Goal: Task Accomplishment & Management: Use online tool/utility

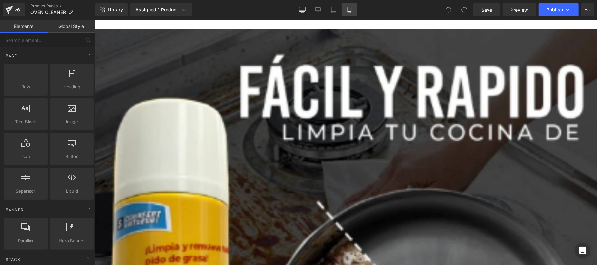
click at [353, 8] on link "Mobile" at bounding box center [350, 9] width 16 height 13
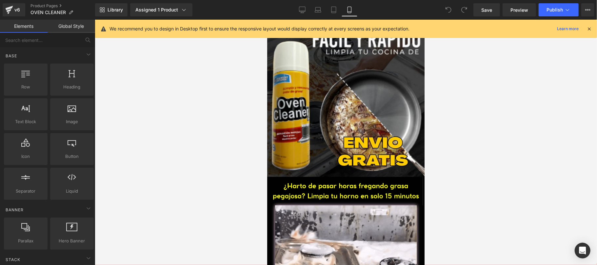
click at [588, 28] on icon at bounding box center [589, 29] width 6 height 6
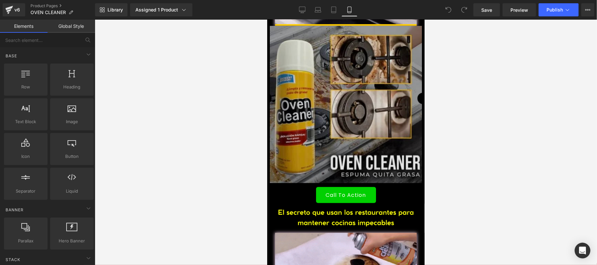
scroll to position [350, 0]
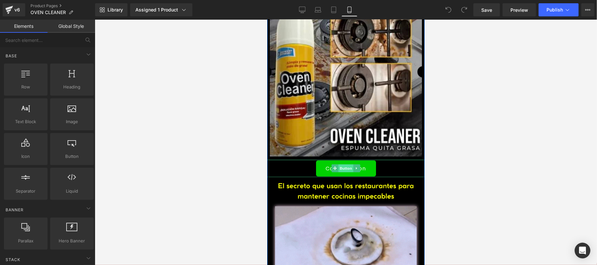
click at [338, 168] on span "Button" at bounding box center [345, 168] width 15 height 8
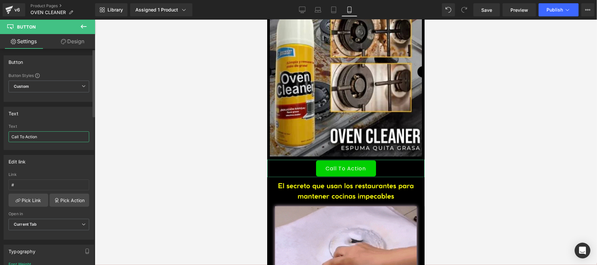
click at [47, 140] on input "Call To Action" at bounding box center [49, 137] width 81 height 11
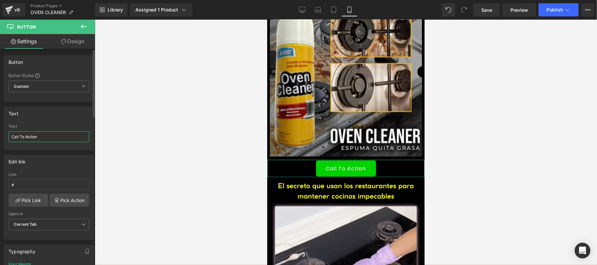
click at [47, 140] on input "Call To Action" at bounding box center [49, 137] width 81 height 11
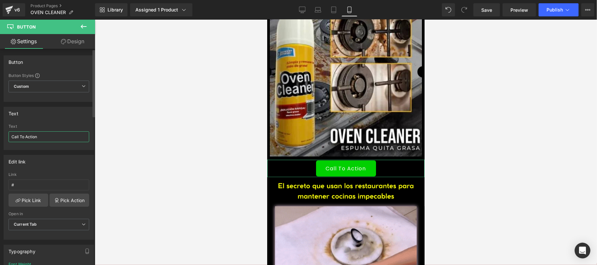
click at [47, 140] on input "Call To Action" at bounding box center [49, 137] width 81 height 11
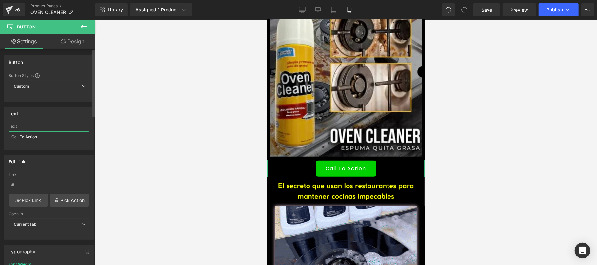
paste input "OMPRAR OVEN CLEANER AHORA"
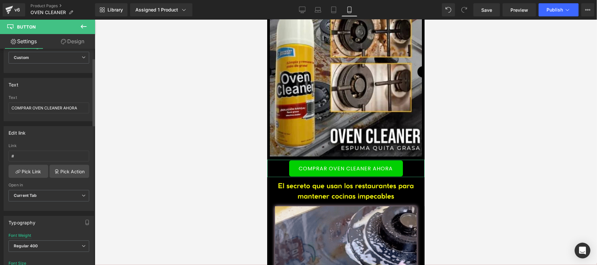
scroll to position [0, 0]
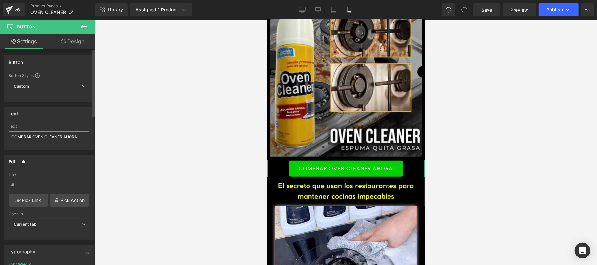
click at [80, 135] on input "COMPRAR OVEN CLEANER AHORA" at bounding box center [49, 137] width 81 height 11
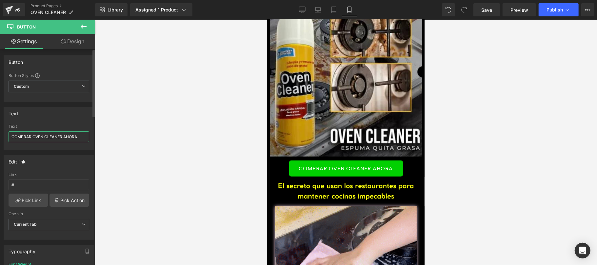
paste input "🛒"
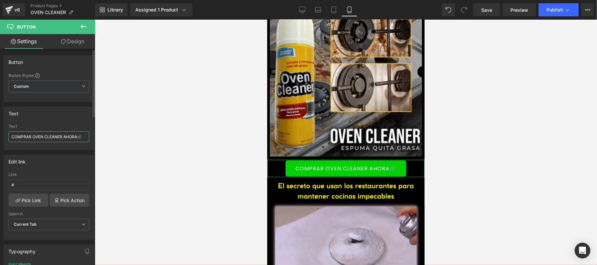
click at [11, 137] on input "COMPRAR OVEN CLEANER AHORA🛒" at bounding box center [49, 137] width 81 height 11
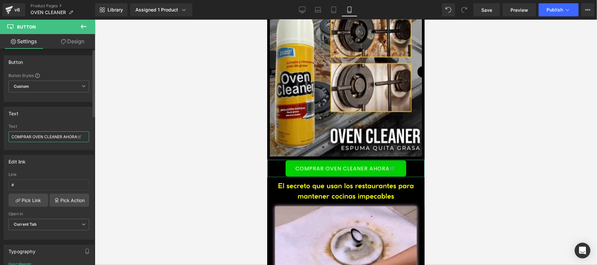
paste input "🛒"
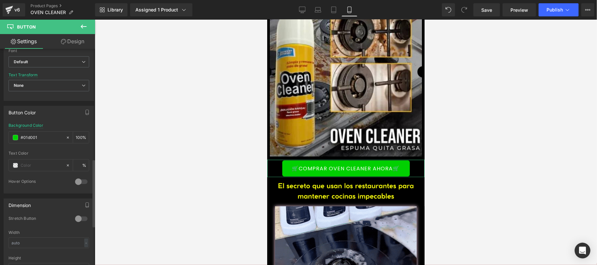
scroll to position [350, 0]
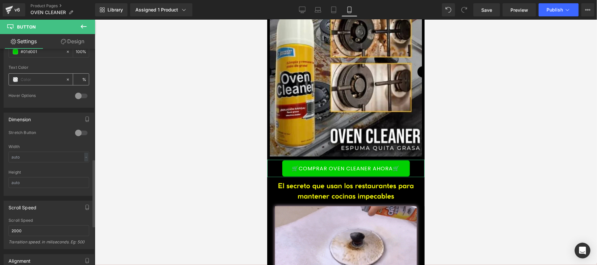
type input "🛒COMPRAR OVEN CLEANER AHORA🛒"
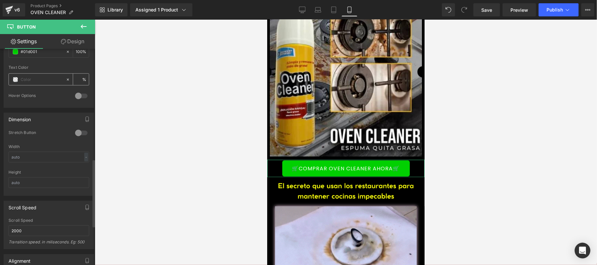
click at [45, 83] on input "text" at bounding box center [42, 79] width 42 height 7
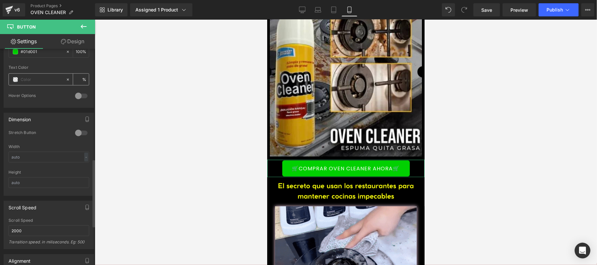
click at [16, 79] on span at bounding box center [15, 79] width 5 height 5
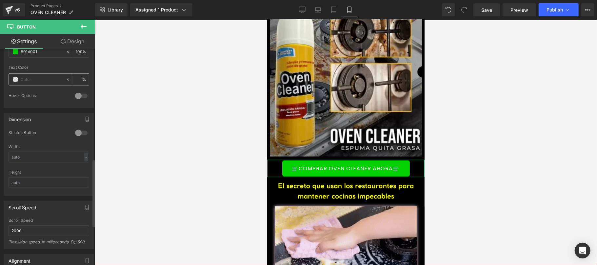
type input "0"
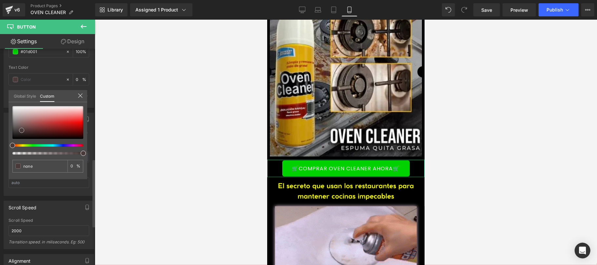
type input "#322929"
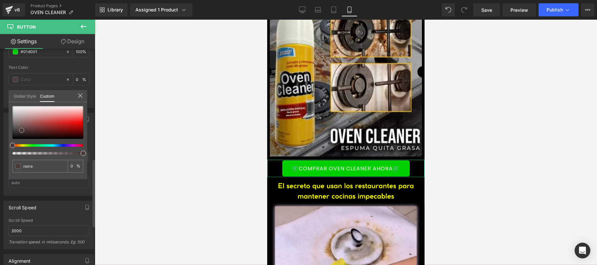
type input "100"
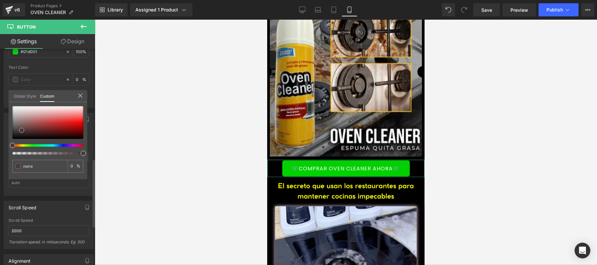
type input "#322929"
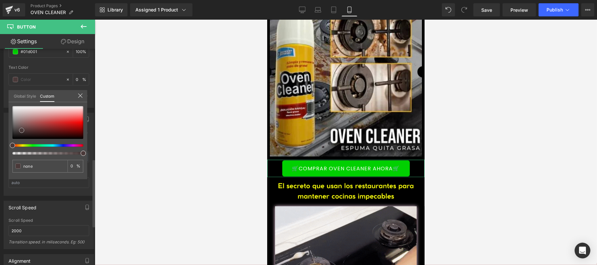
type input "100"
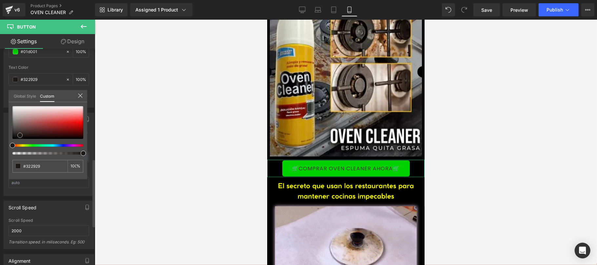
type input "#433131"
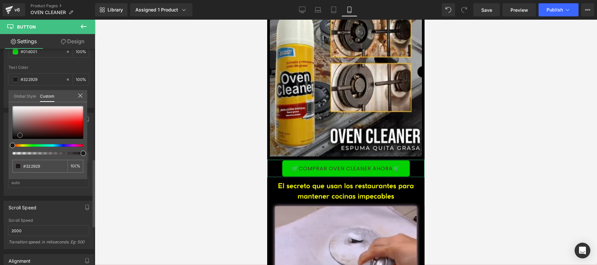
type input "#433131"
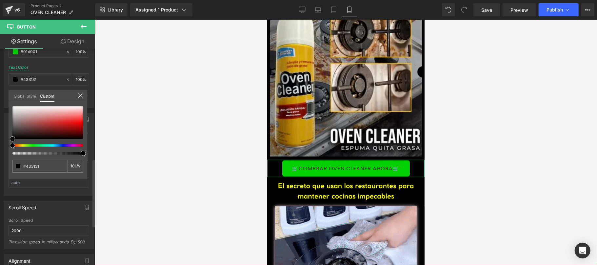
type input "#000000"
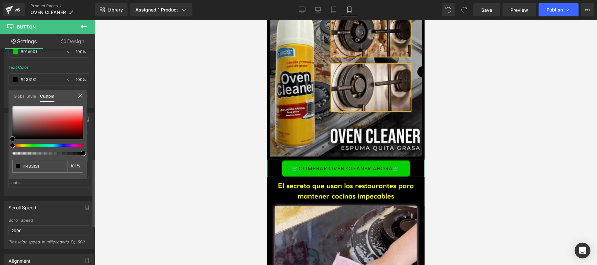
type input "#000000"
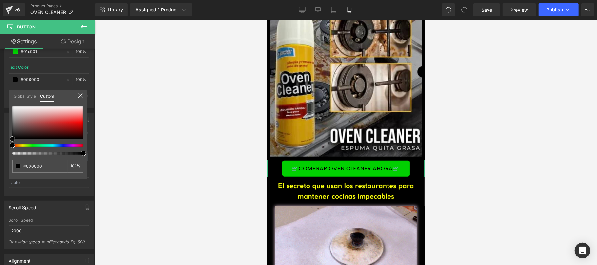
drag, startPoint x: 17, startPoint y: 133, endPoint x: 97, endPoint y: 85, distance: 93.0
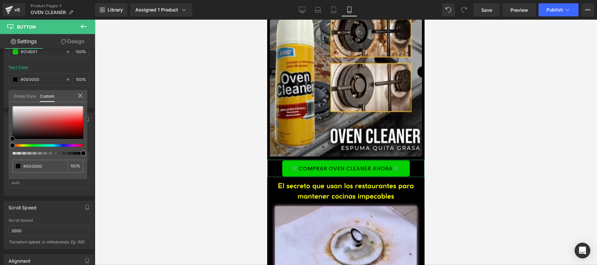
click at [1, 108] on div "Button Color rgb(1, 208, 1) Background Color #01d001 100 % rgba(0, 0, 0, 1) Tex…" at bounding box center [49, 61] width 98 height 93
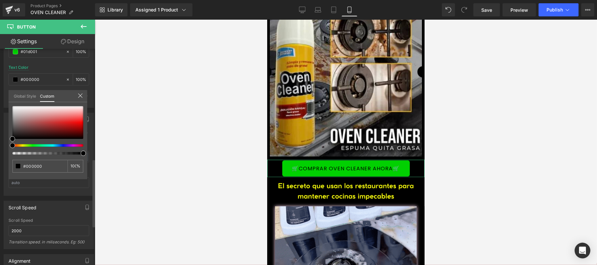
click at [77, 97] on div at bounding box center [81, 96] width 16 height 10
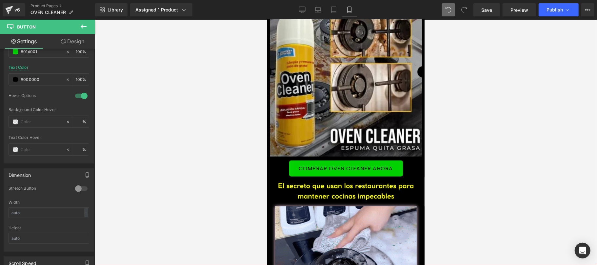
type input "🛒COMPRAR OVEN CLEANER AHORA🛒"
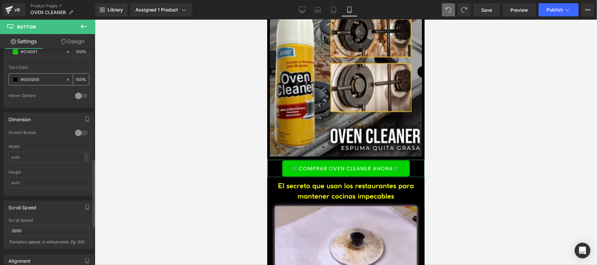
click at [39, 83] on input "#000000" at bounding box center [42, 79] width 42 height 7
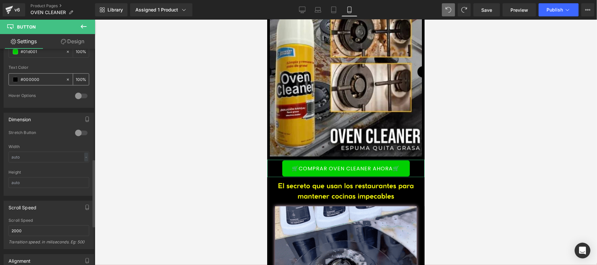
click at [15, 80] on span at bounding box center [15, 79] width 5 height 5
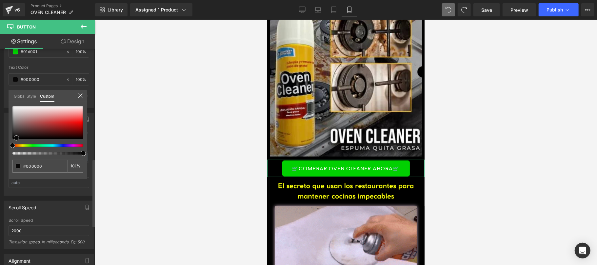
type input "#000000"
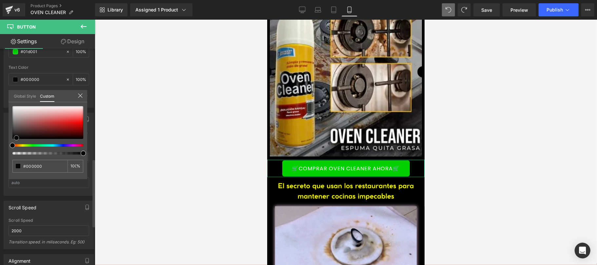
type input "#080707"
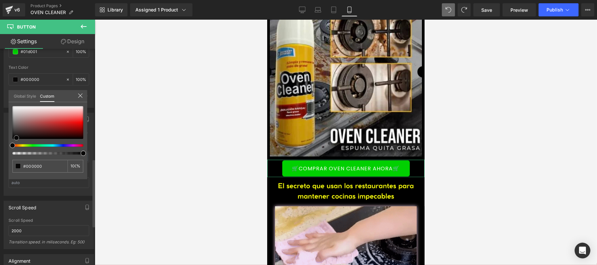
type input "#080707"
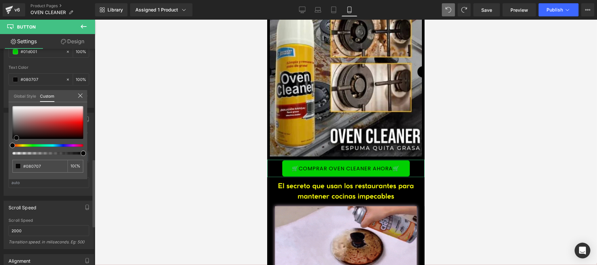
type input "#171111"
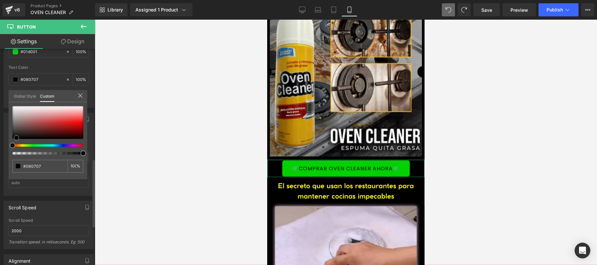
type input "#171111"
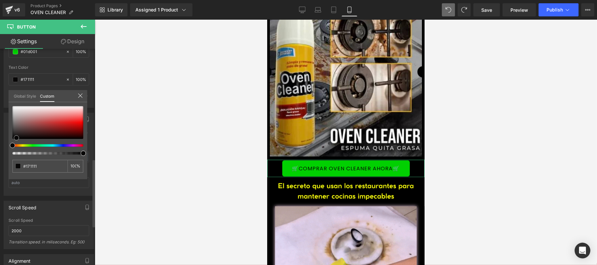
type input "#2c2020"
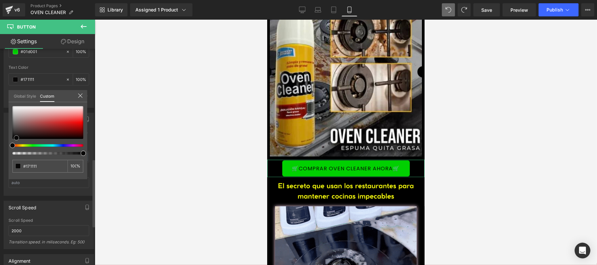
type input "#2c2020"
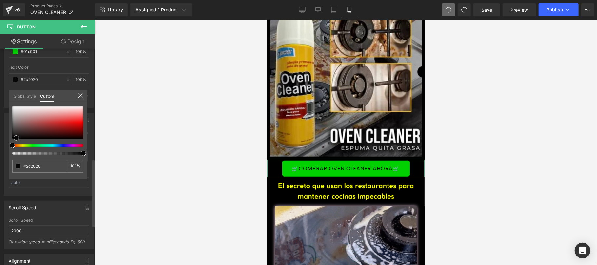
type input "#332323"
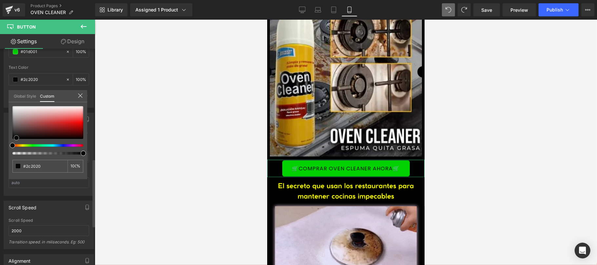
type input "#332323"
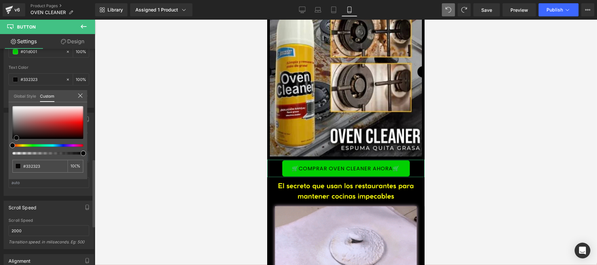
type input "#3a2626"
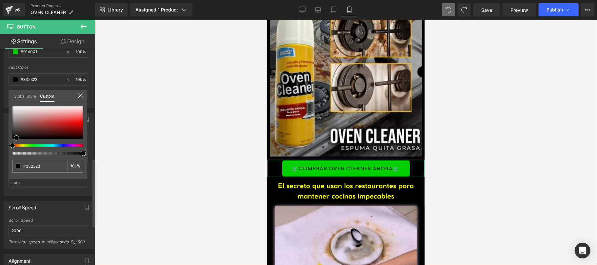
type input "#3a2626"
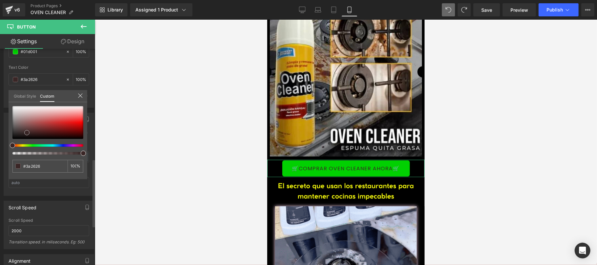
type input "#4b2f2f"
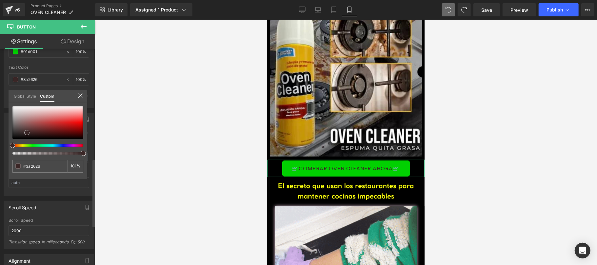
type input "#4b2f2f"
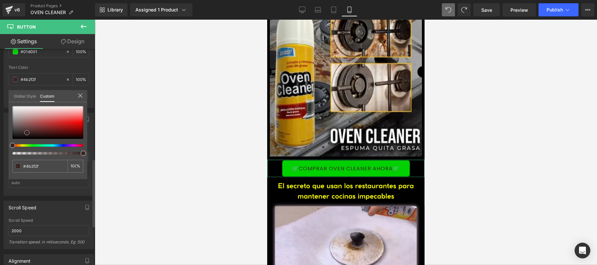
type input "#573636"
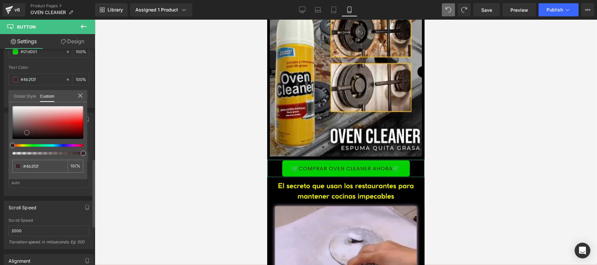
type input "#573636"
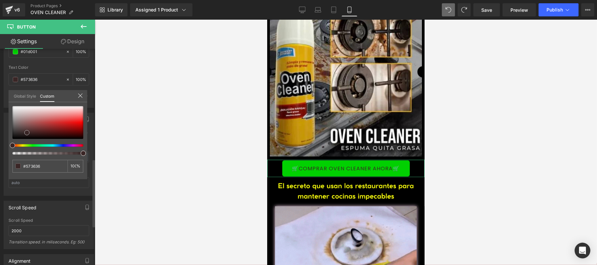
type input "#5a3838"
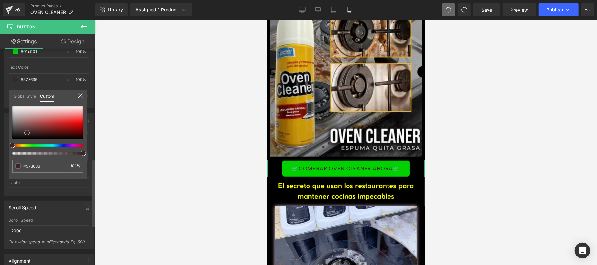
type input "#5a3838"
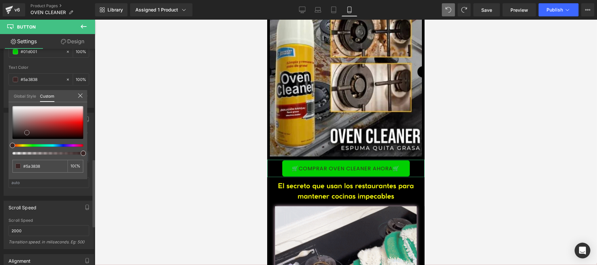
type input "#613c3c"
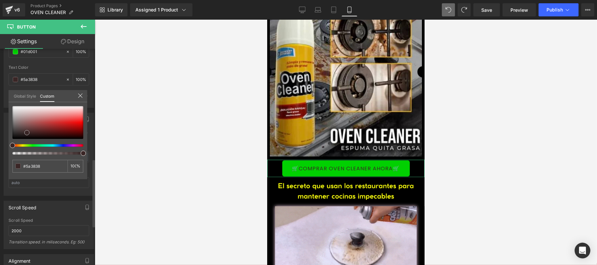
type input "#613c3c"
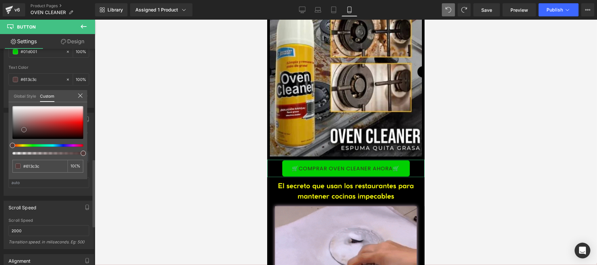
type input "#603d3d"
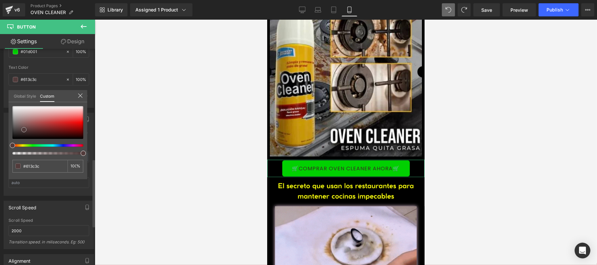
type input "#603d3d"
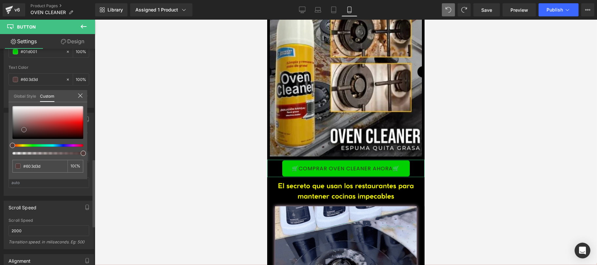
type input "#533b3b"
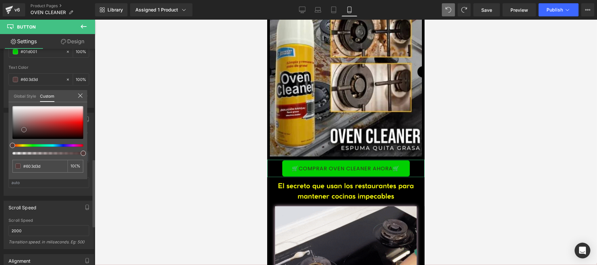
type input "#533b3b"
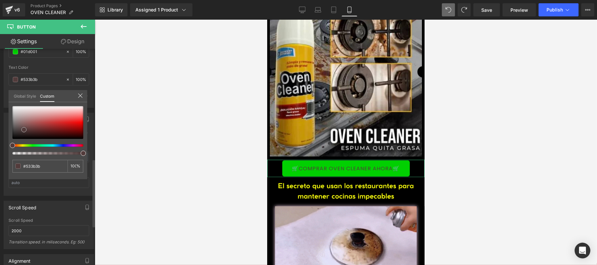
type input "#3f3535"
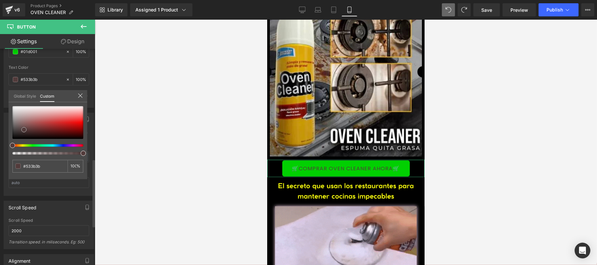
type input "#3f3535"
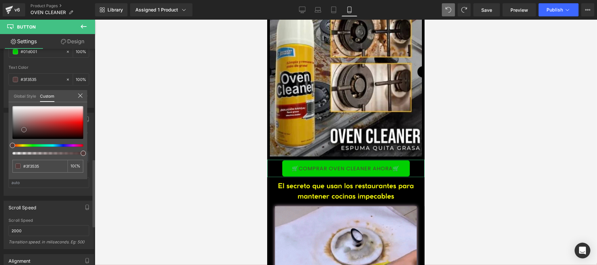
type input "#2a2727"
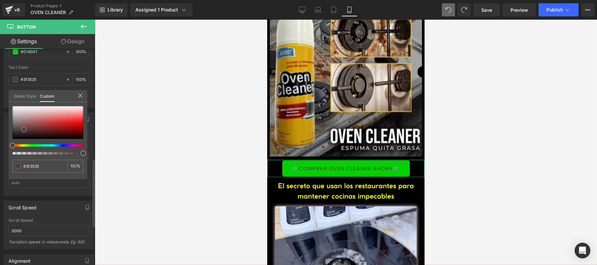
type input "#2a2727"
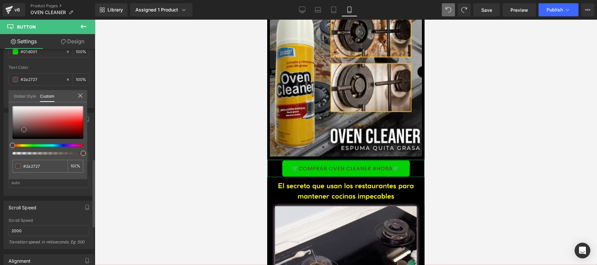
type input "#161616"
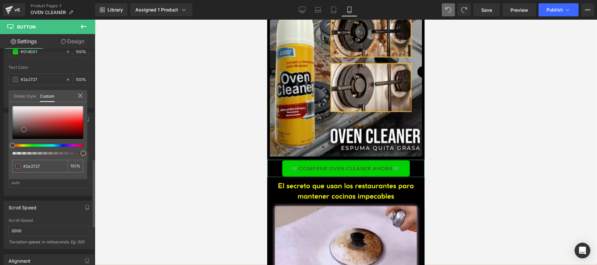
type input "#161616"
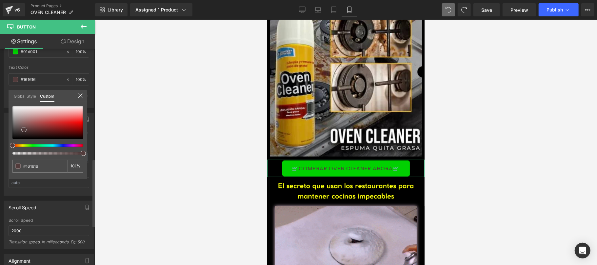
type input "#000000"
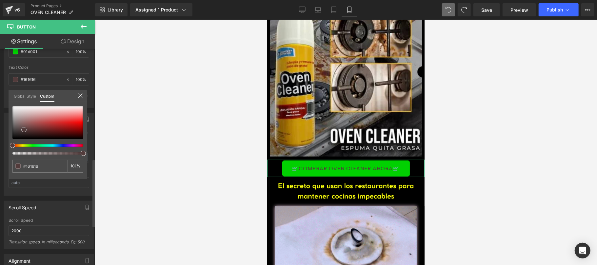
type input "#000000"
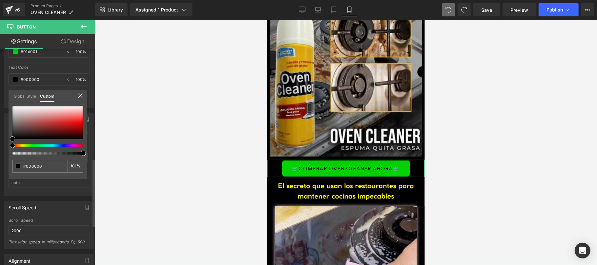
drag, startPoint x: 11, startPoint y: 137, endPoint x: 0, endPoint y: 142, distance: 12.2
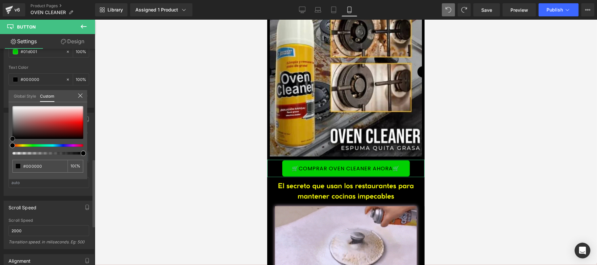
click at [0, 108] on div "Button Color rgb(1, 208, 1) Background Color #01d001 100 % rgba(0, 0, 0, 1) Tex…" at bounding box center [49, 61] width 98 height 93
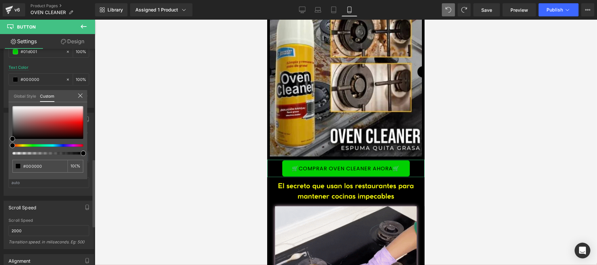
click at [78, 99] on div at bounding box center [80, 96] width 5 height 6
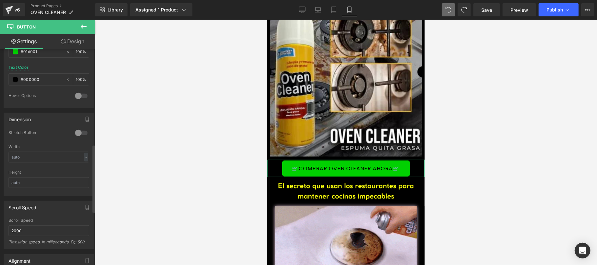
scroll to position [233, 0]
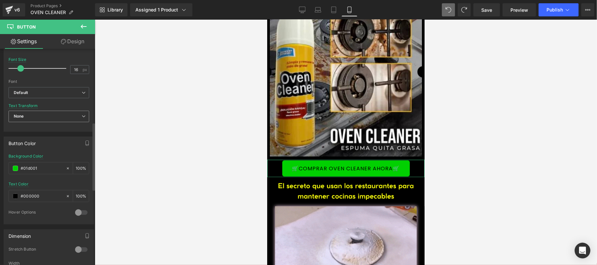
click at [82, 118] on icon at bounding box center [84, 116] width 4 height 4
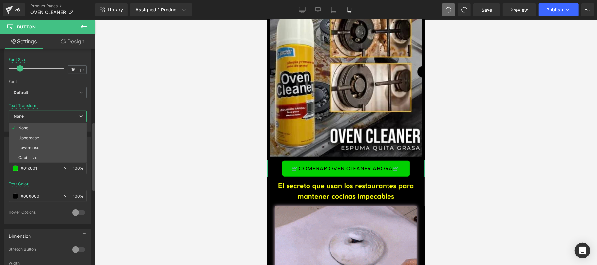
click at [80, 118] on icon at bounding box center [81, 116] width 4 height 4
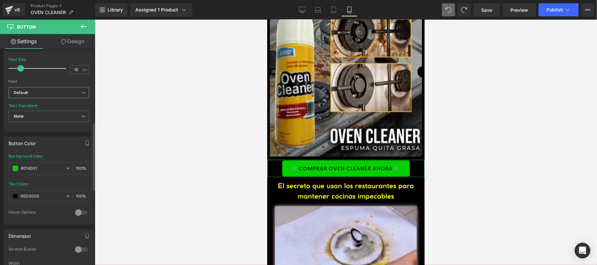
click at [75, 96] on b "Default" at bounding box center [48, 93] width 68 height 6
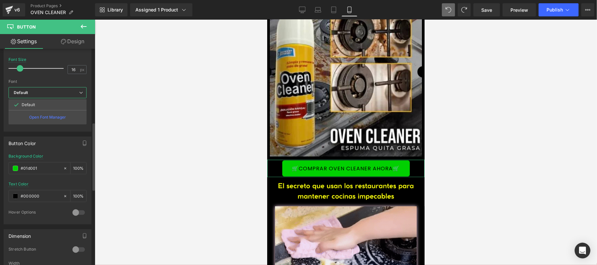
click at [75, 94] on b "Default" at bounding box center [46, 93] width 65 height 6
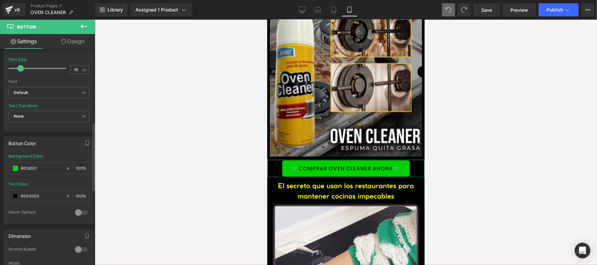
scroll to position [117, 0]
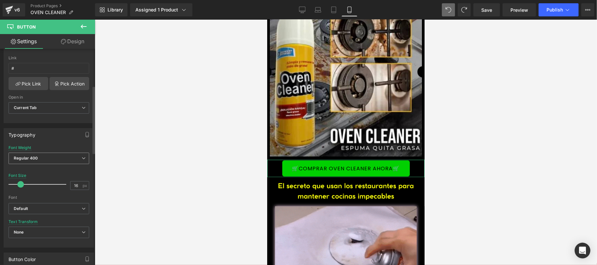
click at [82, 157] on icon at bounding box center [84, 158] width 4 height 4
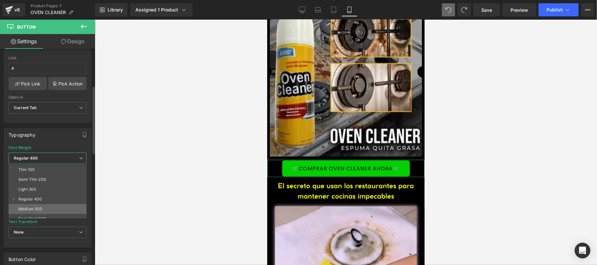
click at [40, 208] on div "Medium 500" at bounding box center [30, 209] width 24 height 5
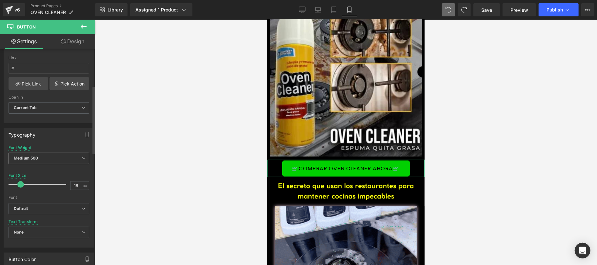
click at [56, 162] on span "Medium 500" at bounding box center [49, 158] width 81 height 11
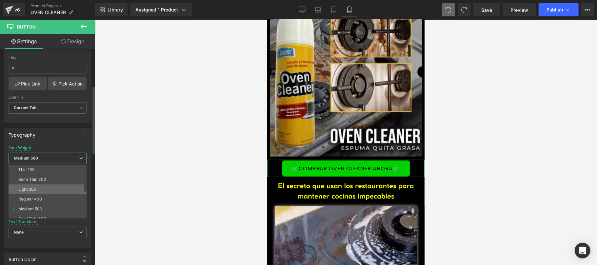
scroll to position [54, 0]
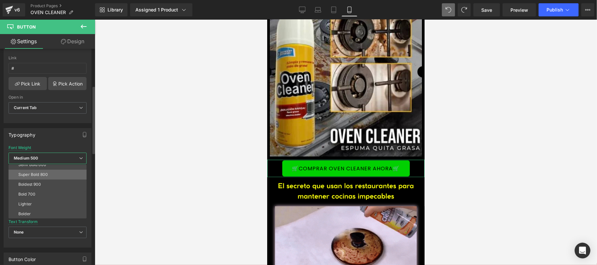
click at [48, 176] on div "Super Bold 800" at bounding box center [33, 174] width 30 height 5
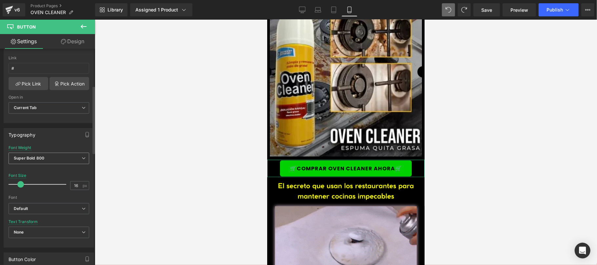
click at [60, 157] on span "Super Bold 800" at bounding box center [49, 158] width 81 height 11
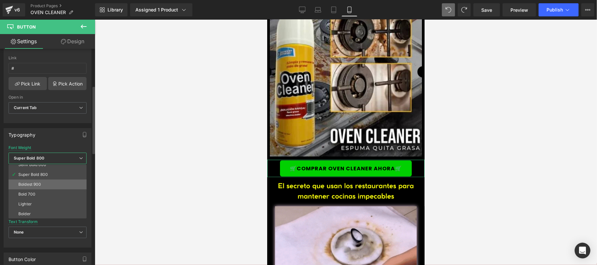
click at [49, 186] on li "Boldest 900" at bounding box center [49, 185] width 81 height 10
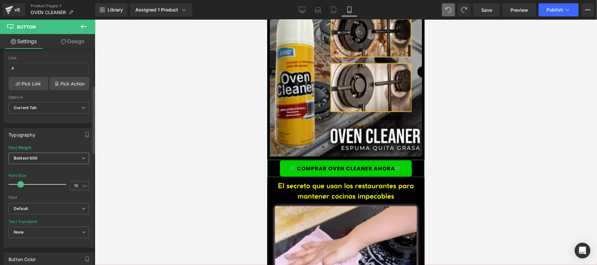
click at [65, 158] on span "Boldest 900" at bounding box center [49, 158] width 81 height 11
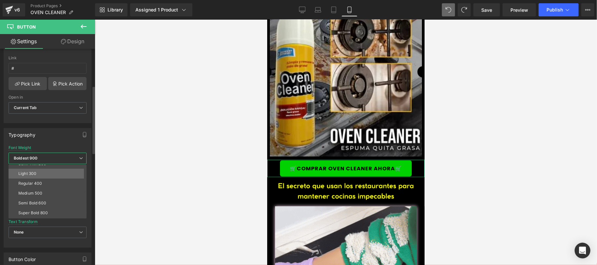
scroll to position [0, 0]
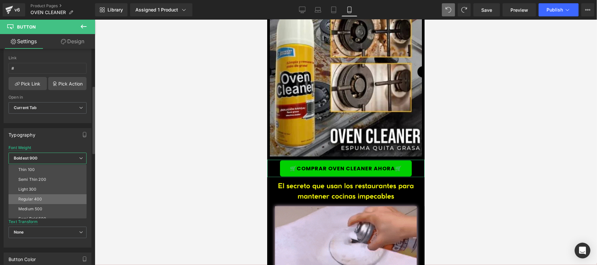
click at [51, 201] on li "Regular 400" at bounding box center [49, 199] width 81 height 10
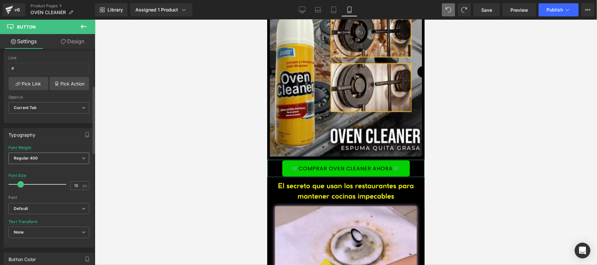
click at [62, 162] on span "Regular 400" at bounding box center [49, 158] width 81 height 11
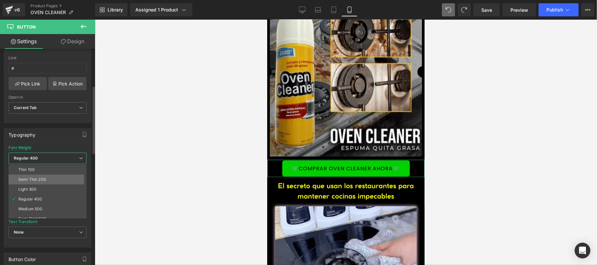
click at [54, 176] on li "Semi Thin 200" at bounding box center [49, 180] width 81 height 10
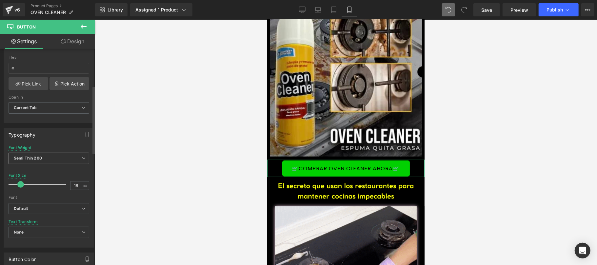
click at [60, 157] on span "Semi Thin 200" at bounding box center [49, 158] width 81 height 11
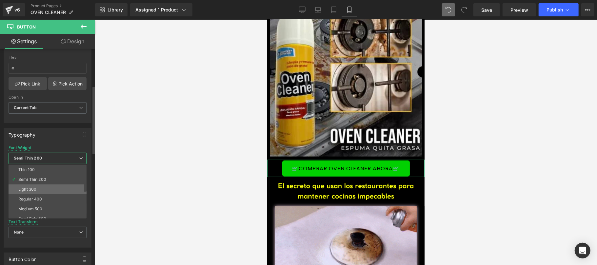
scroll to position [54, 0]
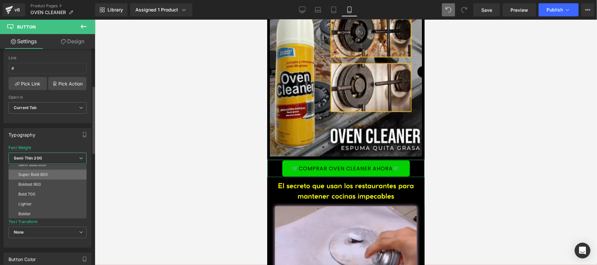
click at [50, 178] on li "Super Bold 800" at bounding box center [49, 175] width 81 height 10
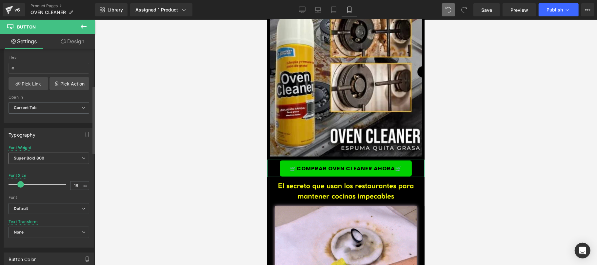
click at [57, 164] on span "Super Bold 800" at bounding box center [49, 158] width 81 height 11
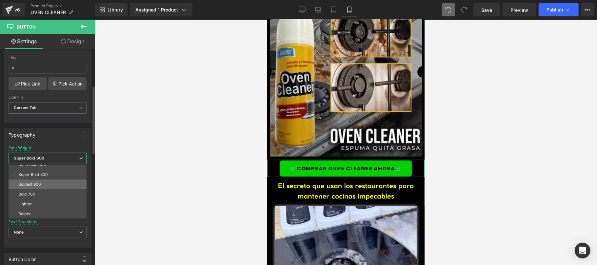
click at [44, 187] on li "Boldest 900" at bounding box center [49, 185] width 81 height 10
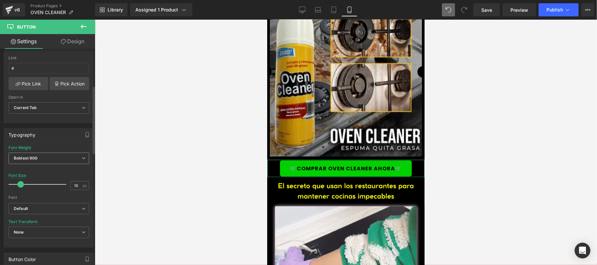
click at [61, 161] on span "Boldest 900" at bounding box center [49, 158] width 81 height 11
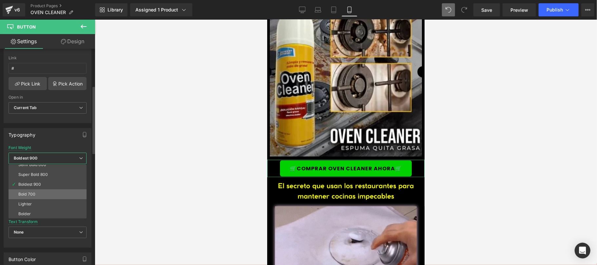
click at [47, 192] on li "Bold 700" at bounding box center [49, 195] width 81 height 10
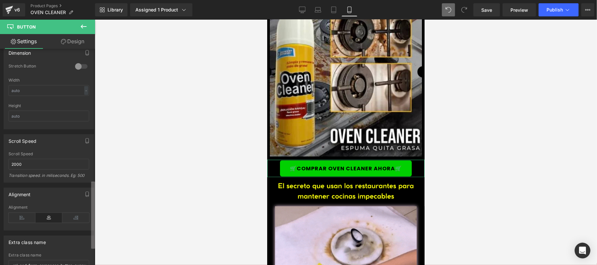
scroll to position [474, 0]
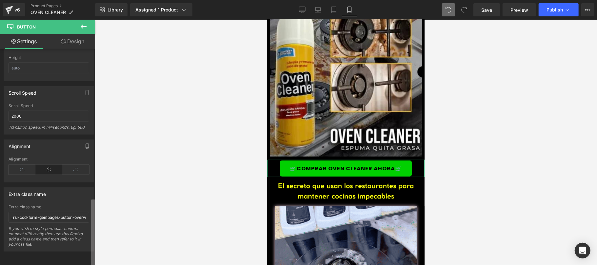
click at [84, 249] on div "Button Button Styles Custom Custom Setup Global Style Custom Setup Global Style…" at bounding box center [47, 158] width 95 height 219
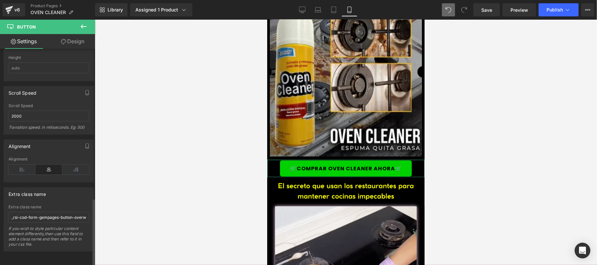
click at [70, 55] on div "Height" at bounding box center [49, 57] width 81 height 5
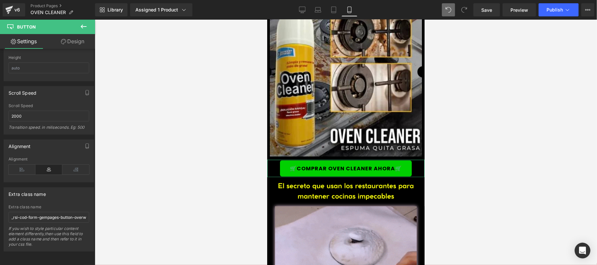
click at [73, 43] on link "Design" at bounding box center [73, 41] width 48 height 15
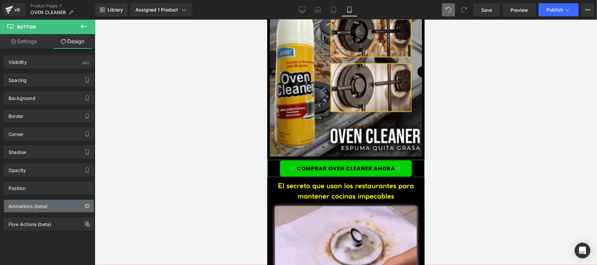
click at [31, 209] on div "Animations (beta)" at bounding box center [28, 204] width 39 height 9
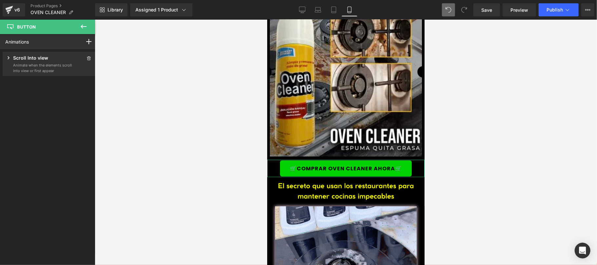
click at [48, 57] on div "Scroll Into view" at bounding box center [38, 58] width 67 height 8
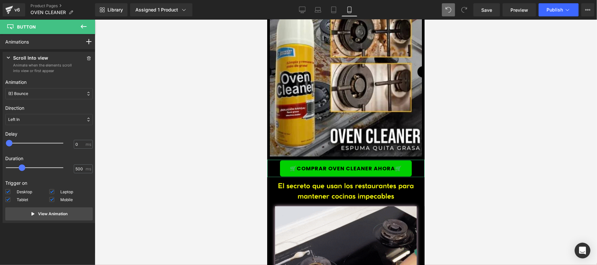
click at [49, 57] on div "Scroll Into view" at bounding box center [38, 58] width 67 height 8
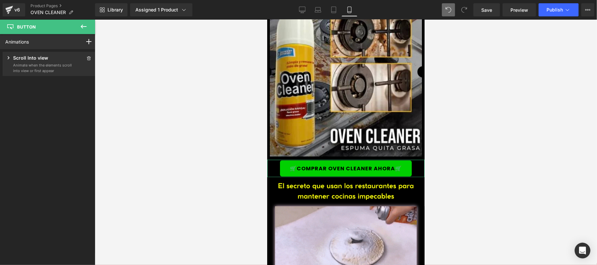
click at [57, 67] on p "Animate when the elements scroll into view or first appear" at bounding box center [42, 68] width 59 height 11
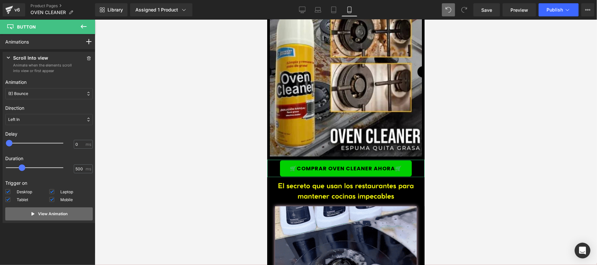
click at [30, 212] on button "View Animation" at bounding box center [49, 214] width 88 height 13
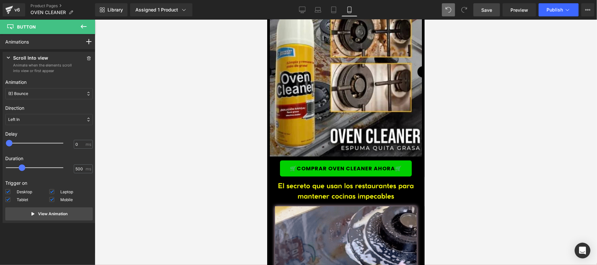
click at [488, 13] on span "Save" at bounding box center [486, 10] width 11 height 7
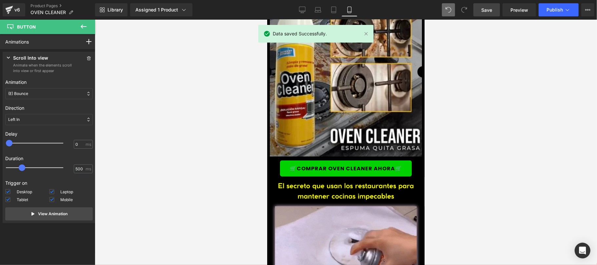
click at [91, 27] on button at bounding box center [83, 27] width 23 height 14
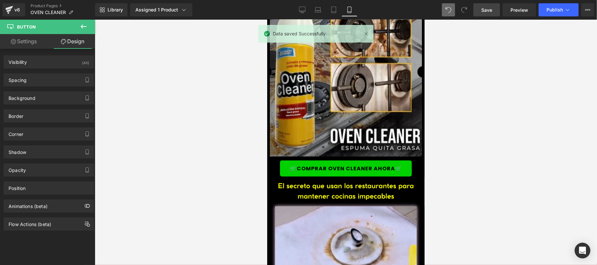
click at [88, 24] on button at bounding box center [83, 27] width 23 height 14
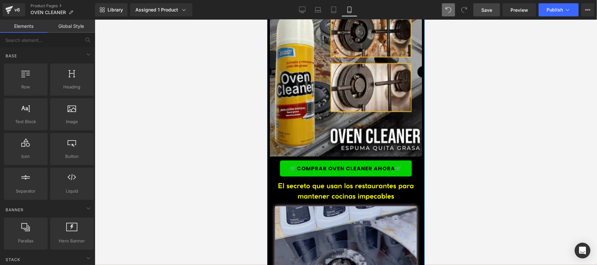
scroll to position [466, 0]
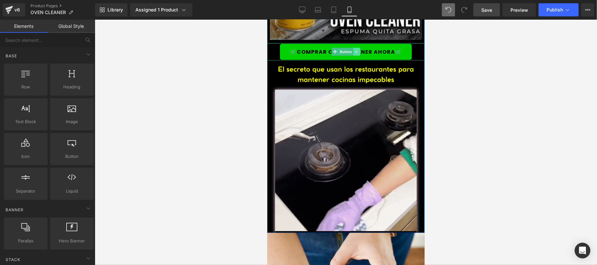
click at [355, 51] on icon at bounding box center [357, 52] width 4 height 4
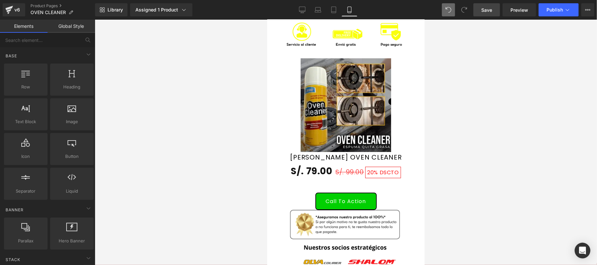
scroll to position [1728, 0]
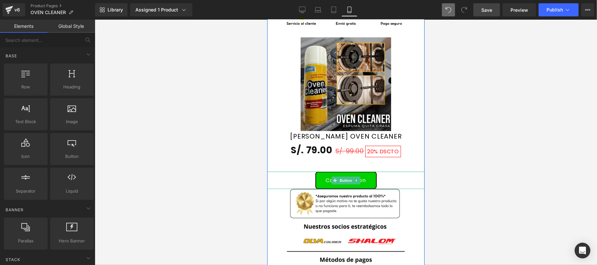
click at [385, 179] on div "Call To Action" at bounding box center [345, 180] width 157 height 17
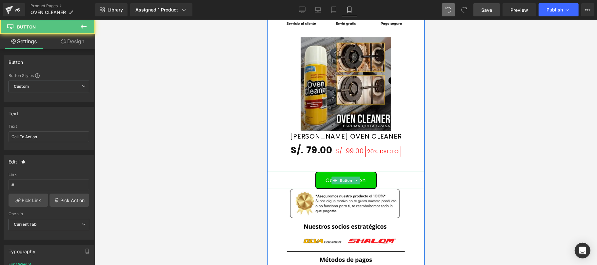
click at [353, 183] on link at bounding box center [356, 180] width 7 height 8
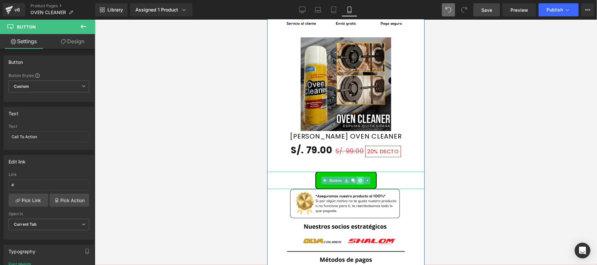
click at [358, 181] on icon at bounding box center [360, 180] width 4 height 4
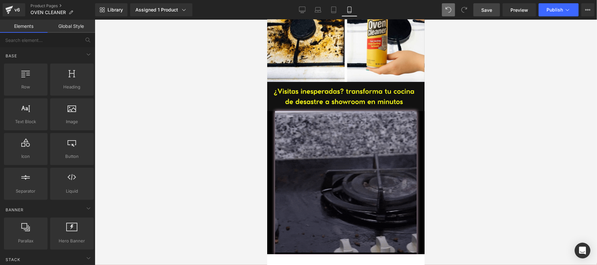
scroll to position [1610, 0]
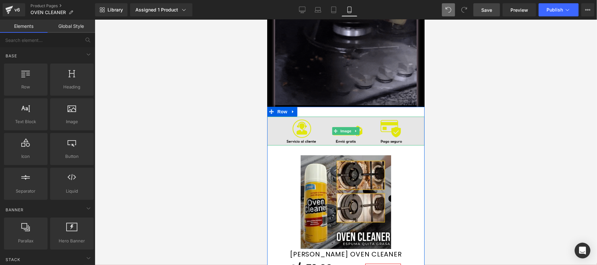
click at [272, 126] on img at bounding box center [345, 130] width 157 height 29
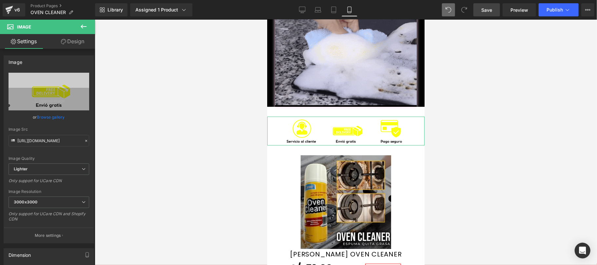
click at [63, 37] on link "Design" at bounding box center [73, 41] width 48 height 15
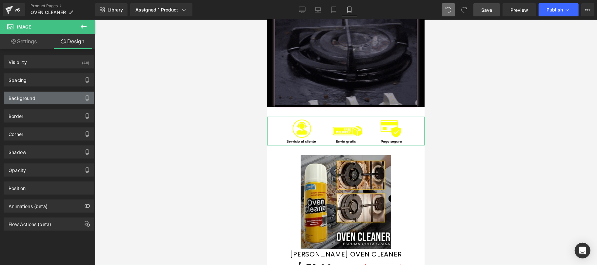
click at [59, 96] on div "Background" at bounding box center [49, 98] width 90 height 12
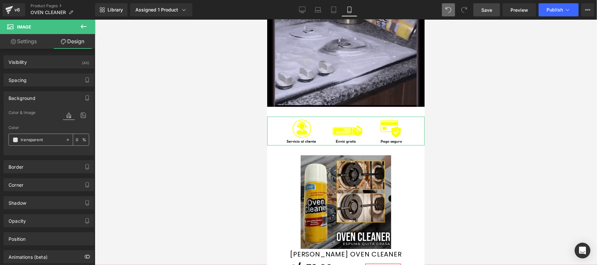
click at [17, 140] on span at bounding box center [15, 139] width 5 height 5
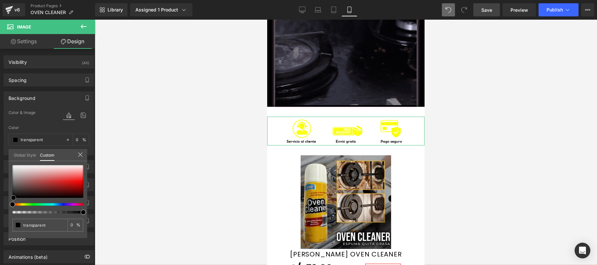
type input "#000000"
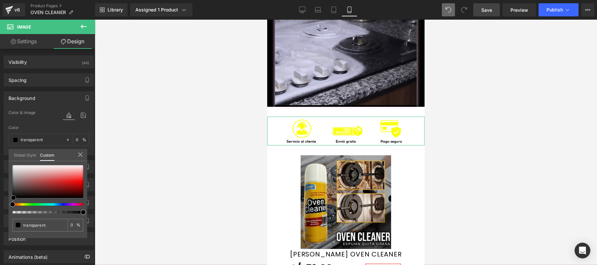
type input "100"
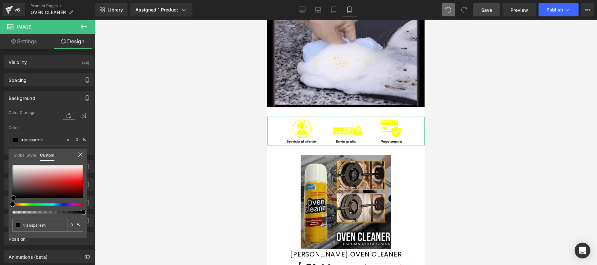
type input "#000000"
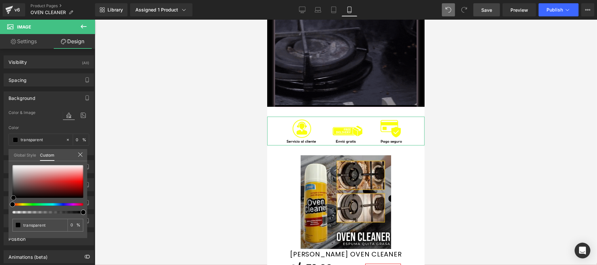
type input "100"
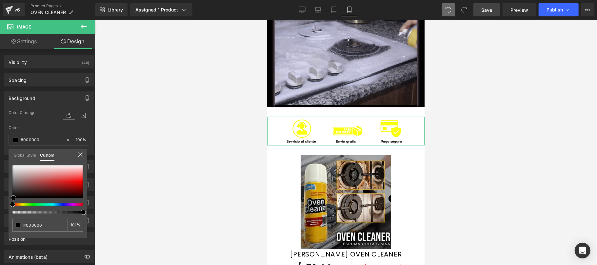
type input "#413333"
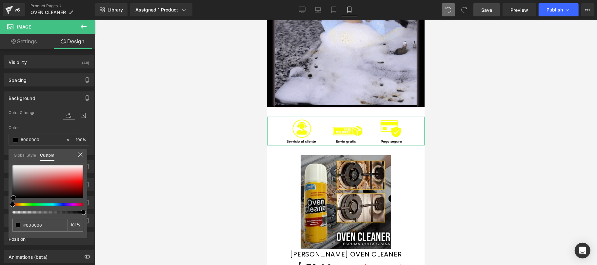
type input "#413333"
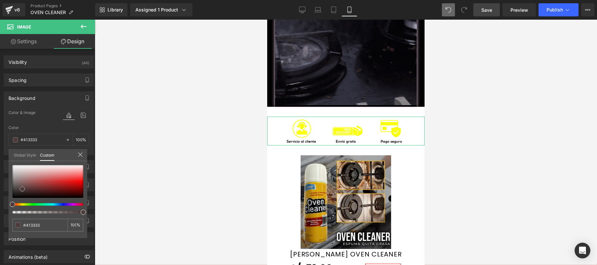
type input "#4e3b3b"
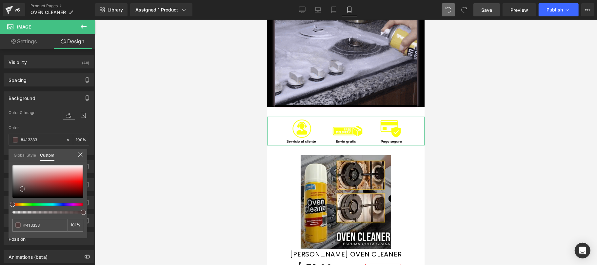
type input "#4e3b3b"
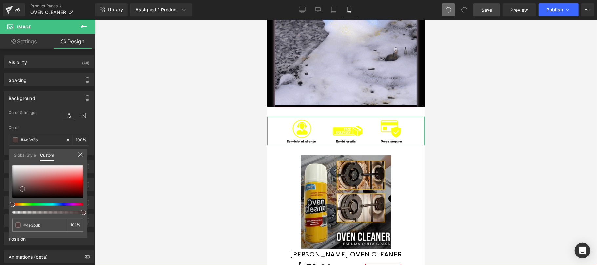
type input "#3a2b2b"
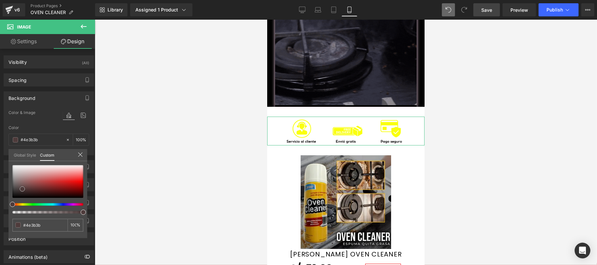
type input "#3a2b2b"
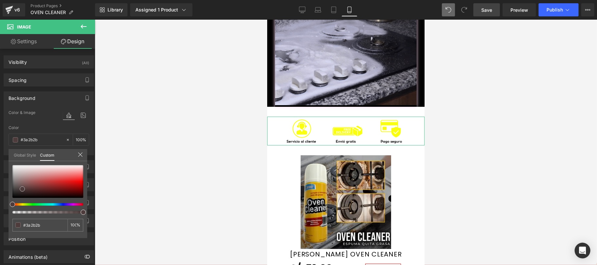
type input "#191313"
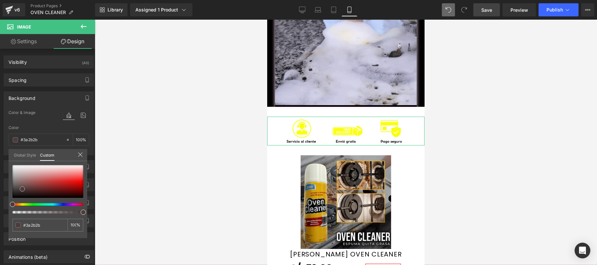
type input "#191313"
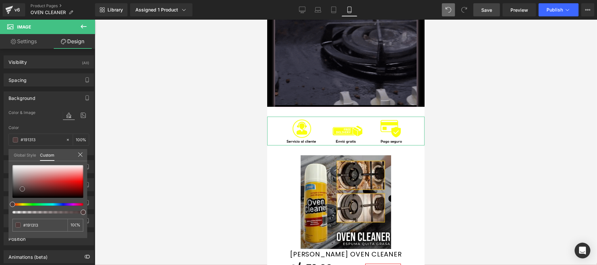
type input "#0b0909"
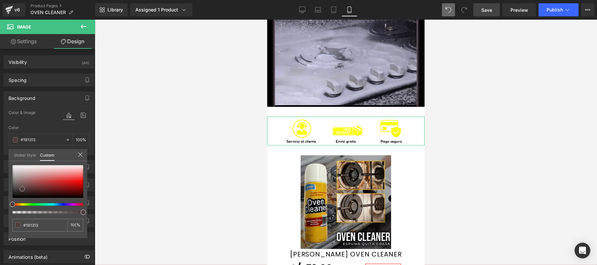
type input "#0b0909"
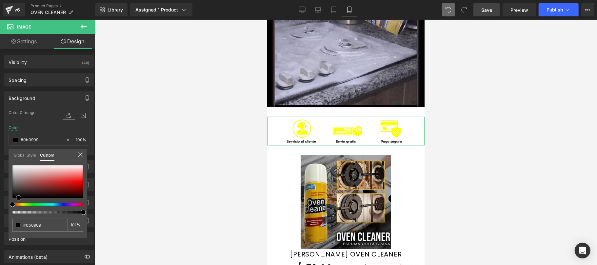
type input "#000000"
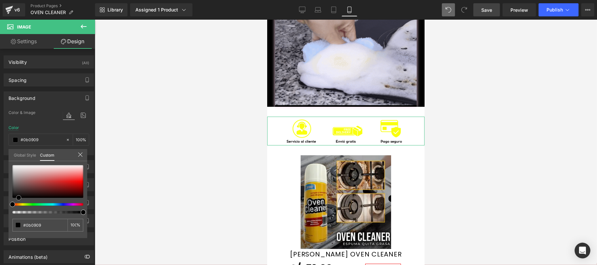
type input "#000000"
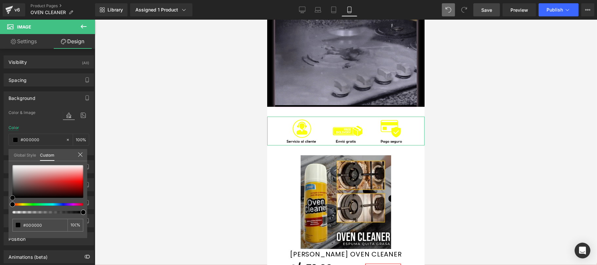
drag, startPoint x: 12, startPoint y: 197, endPoint x: 0, endPoint y: 210, distance: 18.1
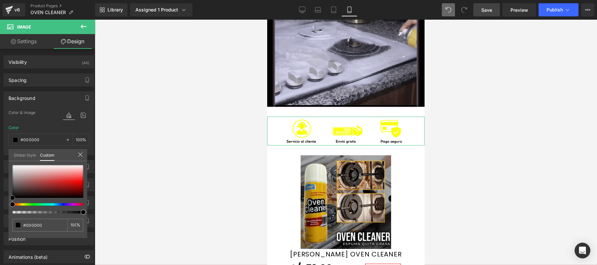
click at [0, 155] on div "Background Color & Image color rgba(0, 0, 0, 1) Color #000000 100 % Image Repla…" at bounding box center [49, 121] width 98 height 69
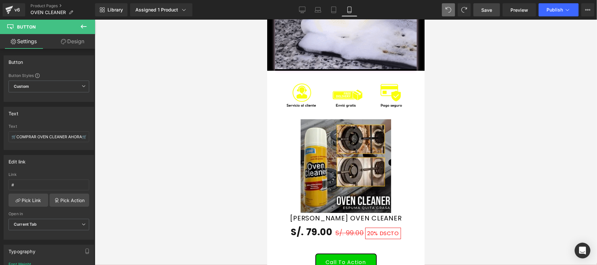
scroll to position [1573, 0]
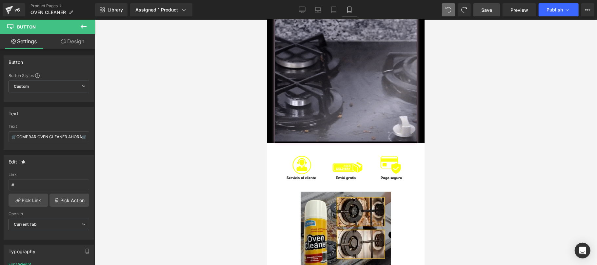
click at [81, 27] on icon at bounding box center [84, 27] width 6 height 4
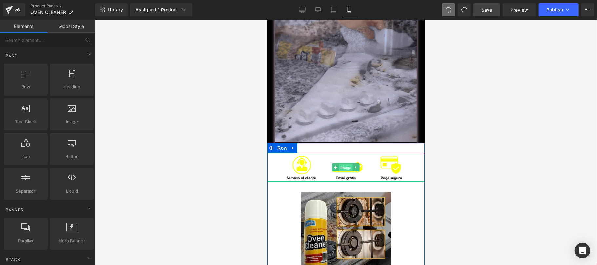
click at [340, 169] on span "Image" at bounding box center [346, 168] width 14 height 8
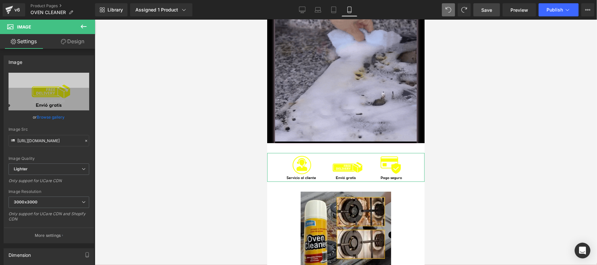
click at [67, 35] on link "Design" at bounding box center [73, 41] width 48 height 15
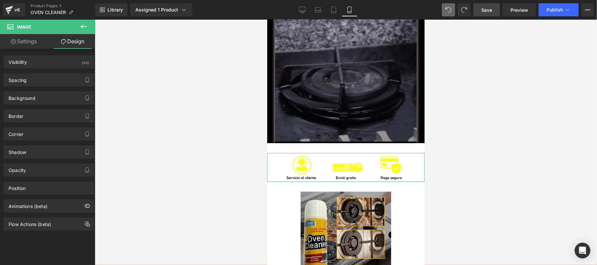
click at [34, 37] on link "Settings" at bounding box center [24, 41] width 48 height 15
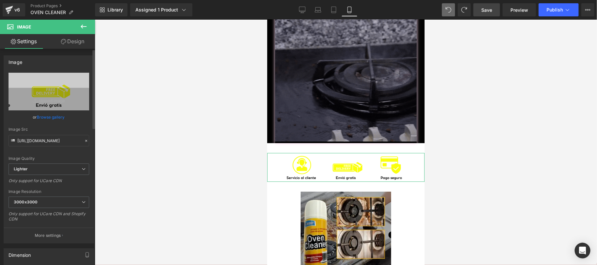
click at [52, 116] on link "Browse gallery" at bounding box center [51, 116] width 28 height 11
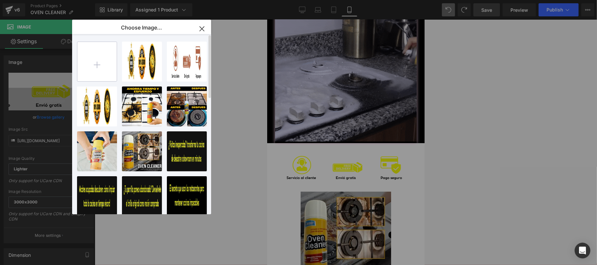
click at [101, 60] on input "file" at bounding box center [96, 61] width 39 height 39
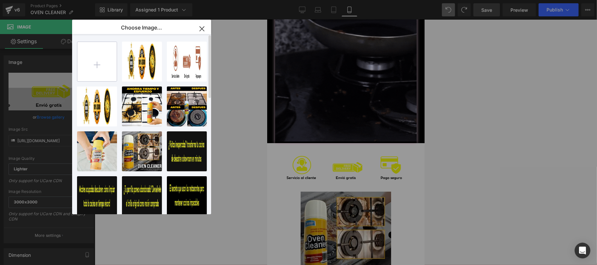
type input "C:\fakepath\EXTRAS OC GEM PAGES.png"
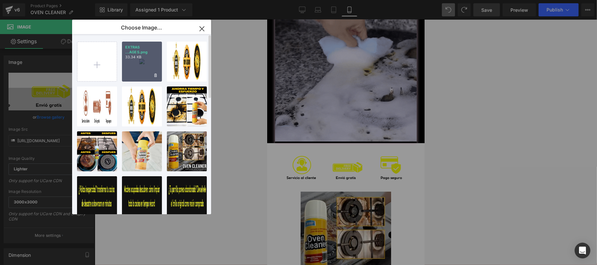
click at [150, 76] on div "EXTRAS ...AGES.png 33.34 KB" at bounding box center [142, 62] width 40 height 40
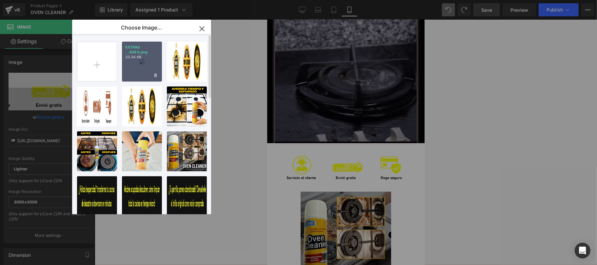
type input "https://ucarecdn.com/aa373b5d-5967-4d9c-97ba-39112a96fdac/-/format/auto/-/previ…"
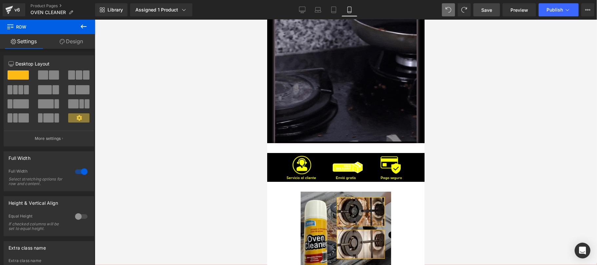
click at [200, 175] on div at bounding box center [346, 143] width 502 height 246
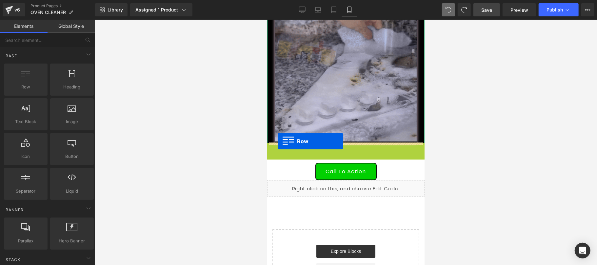
drag, startPoint x: 268, startPoint y: 147, endPoint x: 277, endPoint y: 141, distance: 11.2
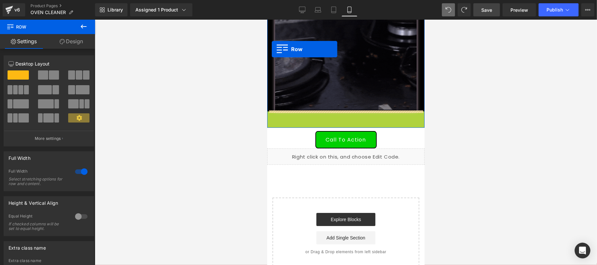
scroll to position [1592, 0]
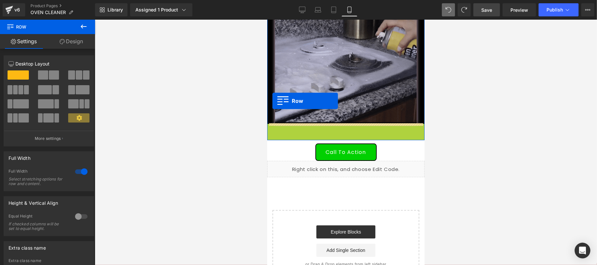
drag, startPoint x: 269, startPoint y: 32, endPoint x: 272, endPoint y: 104, distance: 71.9
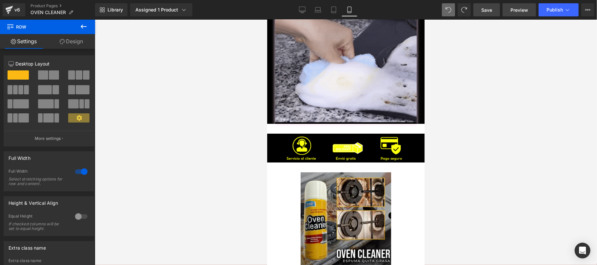
click at [525, 11] on span "Preview" at bounding box center [520, 10] width 18 height 7
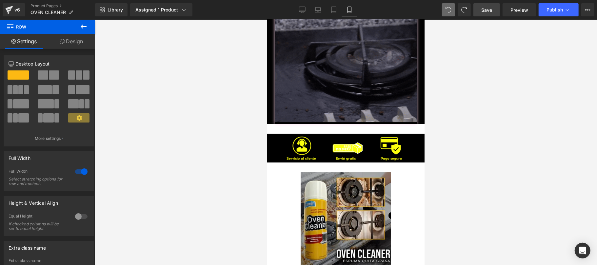
click at [491, 7] on span "Save" at bounding box center [486, 10] width 11 height 7
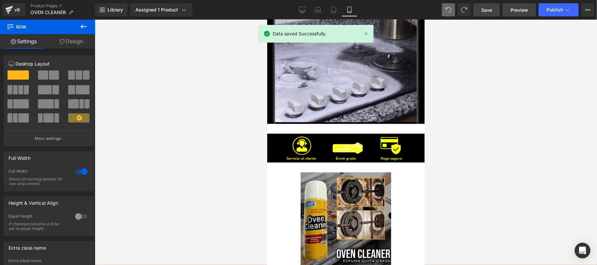
click at [518, 12] on span "Preview" at bounding box center [520, 10] width 18 height 7
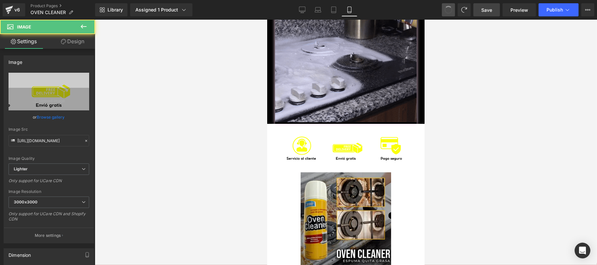
type input "https://ucarecdn.com/2186f944-600b-4483-ba84-b37b3c96acc0/-/format/auto/-/previ…"
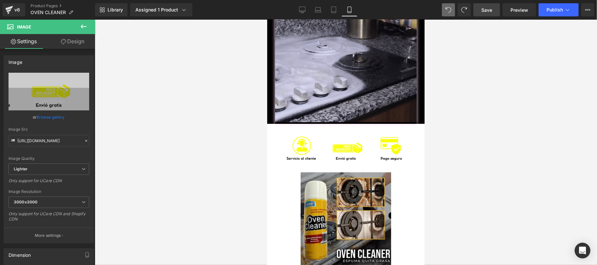
click at [188, 115] on div at bounding box center [346, 143] width 502 height 246
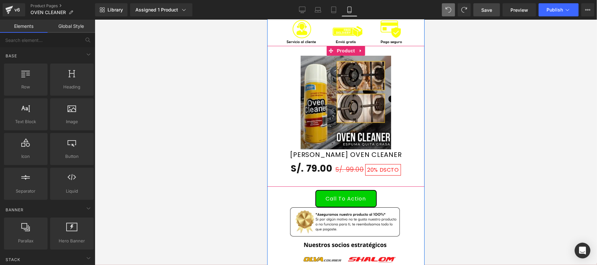
scroll to position [1825, 0]
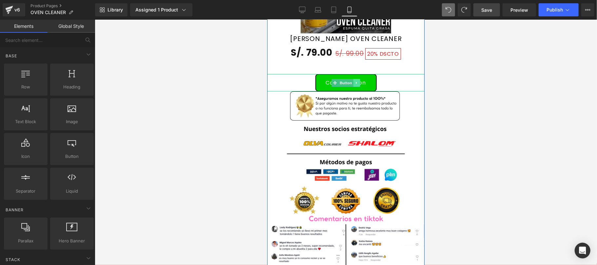
click at [356, 82] on link at bounding box center [356, 83] width 7 height 8
click at [359, 82] on link at bounding box center [359, 83] width 7 height 8
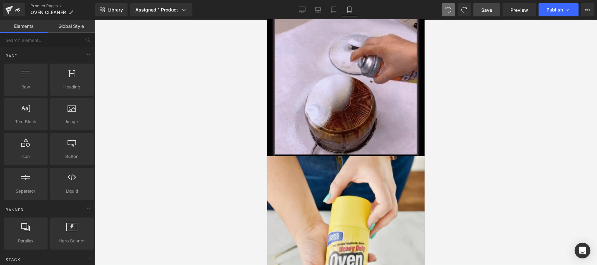
scroll to position [426, 0]
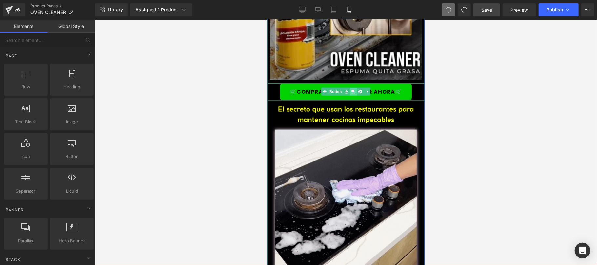
click at [352, 91] on icon at bounding box center [353, 92] width 4 height 4
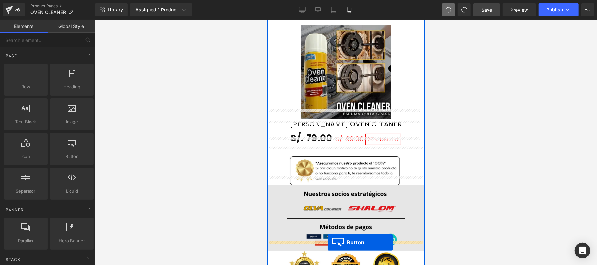
scroll to position [1778, 0]
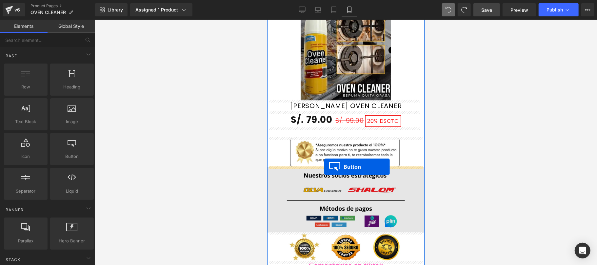
drag, startPoint x: 332, startPoint y: 111, endPoint x: 324, endPoint y: 167, distance: 56.0
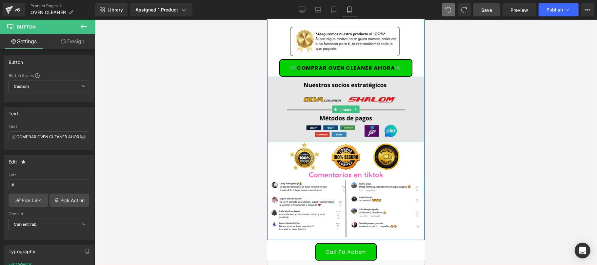
scroll to position [1875, 0]
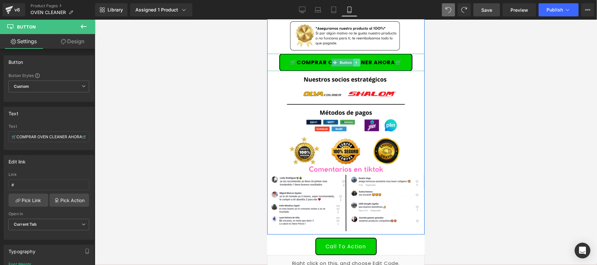
click at [355, 60] on icon at bounding box center [357, 62] width 4 height 4
click at [352, 61] on link at bounding box center [353, 62] width 7 height 8
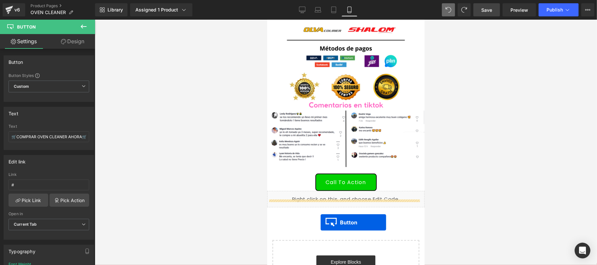
scroll to position [1965, 0]
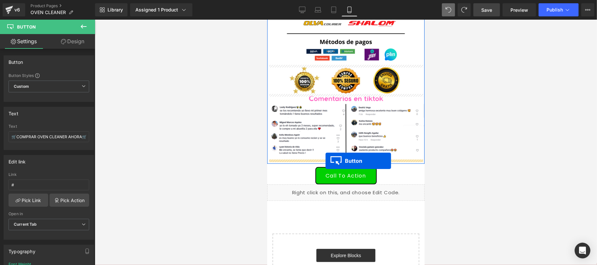
drag, startPoint x: 332, startPoint y: 82, endPoint x: 325, endPoint y: 160, distance: 79.0
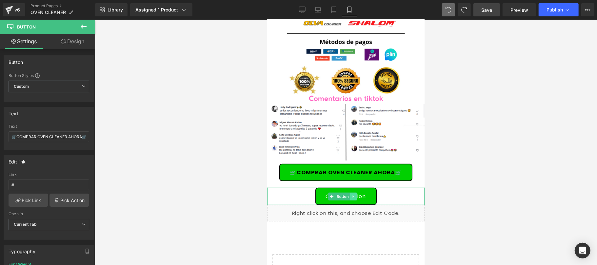
click at [354, 196] on icon at bounding box center [354, 196] width 4 height 4
click at [356, 196] on icon at bounding box center [357, 196] width 4 height 4
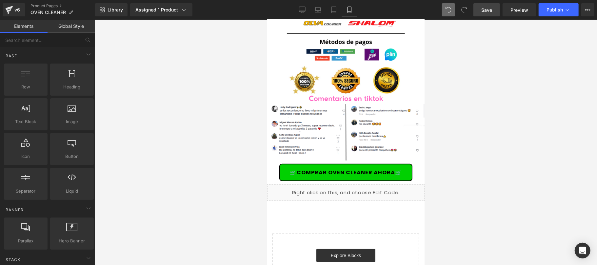
click at [481, 168] on div at bounding box center [346, 143] width 502 height 246
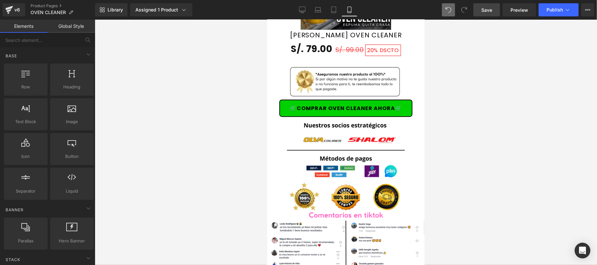
click at [488, 12] on span "Save" at bounding box center [486, 10] width 11 height 7
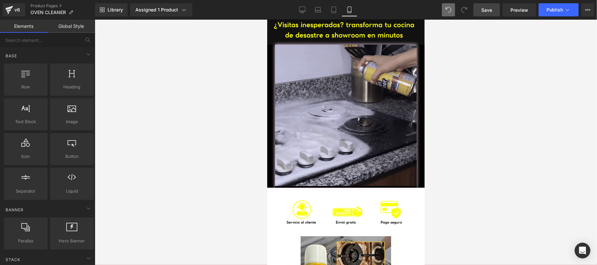
scroll to position [1533, 0]
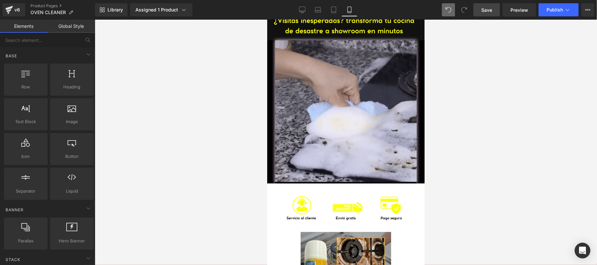
drag, startPoint x: 419, startPoint y: 138, endPoint x: 701, endPoint y: 211, distance: 292.0
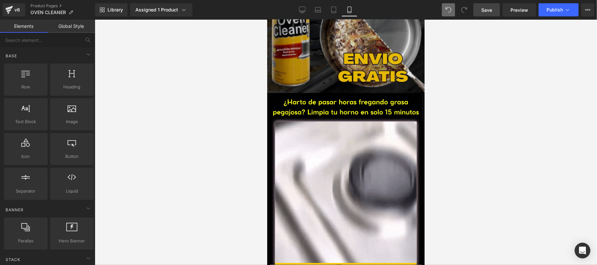
scroll to position [117, 0]
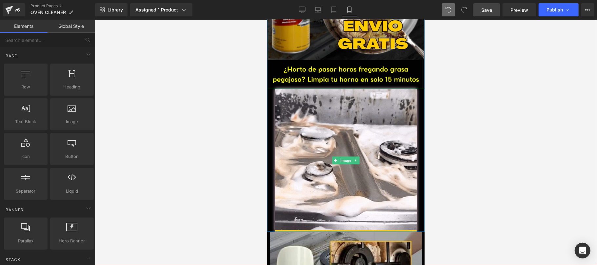
click at [268, 109] on div at bounding box center [345, 160] width 157 height 143
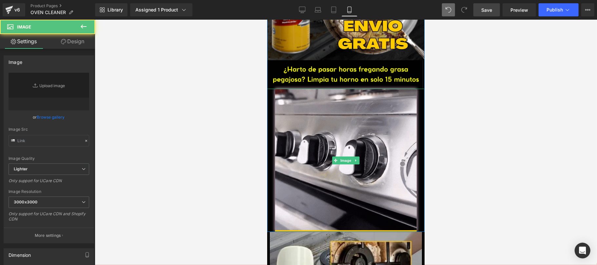
type input "https://media1.giphy.com/media/v1.Y2lkPTc5MGI3NjExazQwNW45dWMweWlxbHdzaGdvN2V6d…"
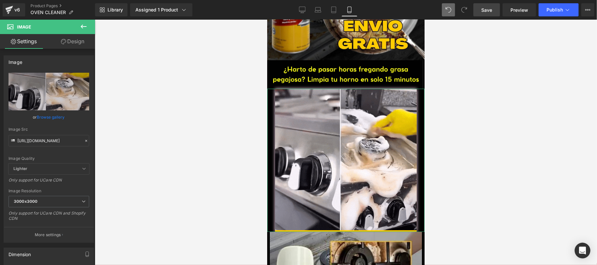
click at [69, 45] on link "Design" at bounding box center [73, 41] width 48 height 15
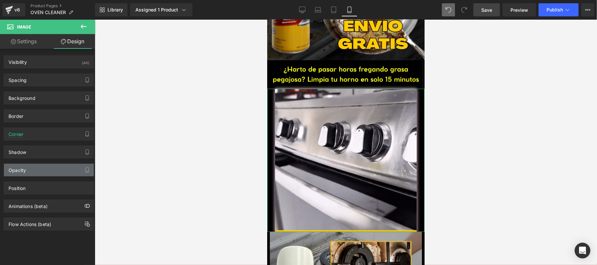
type input "#fcd8ef"
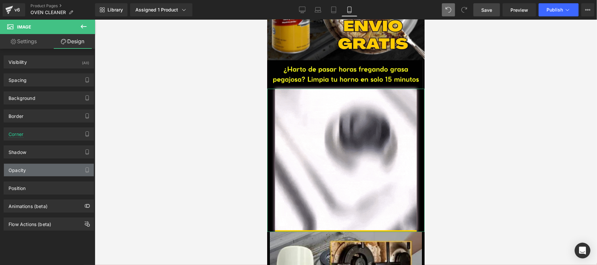
type input "100"
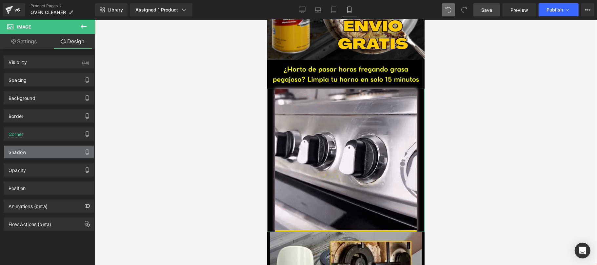
click at [41, 152] on div "Shadow" at bounding box center [49, 152] width 90 height 12
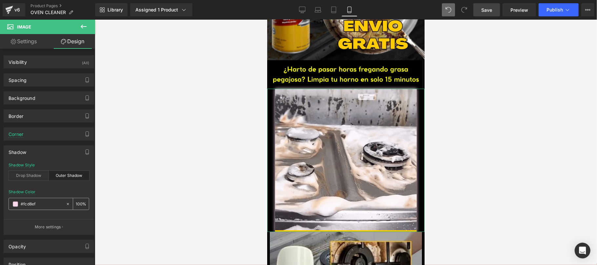
click at [49, 207] on input "#fcd8ef" at bounding box center [42, 204] width 42 height 7
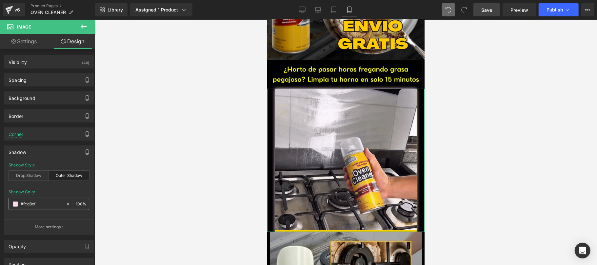
click at [49, 207] on input "#fcd8ef" at bounding box center [42, 204] width 42 height 7
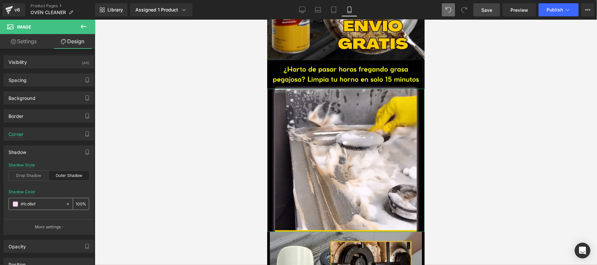
paste input "aff0e"
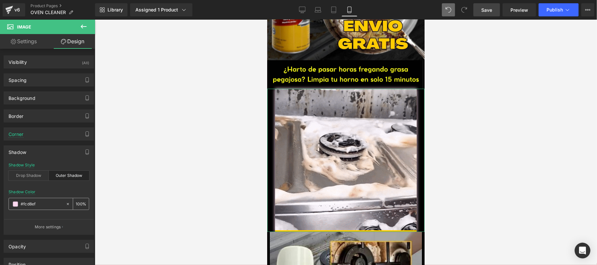
type input "#faff0e"
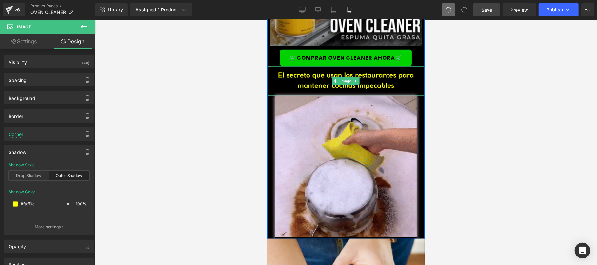
scroll to position [466, 0]
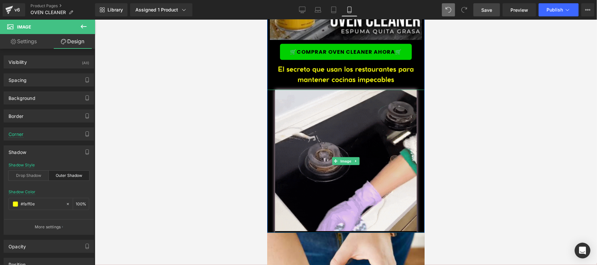
click at [268, 128] on div at bounding box center [345, 161] width 157 height 143
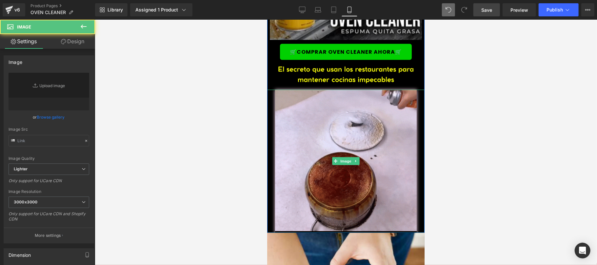
type input "https://media0.giphy.com/media/v1.Y2lkPTc5MGI3NjExeGd6YzUxMXoyOGEzNXM3djgxdHQwN…"
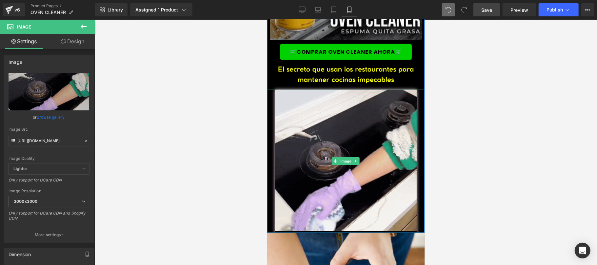
click at [59, 36] on link "Design" at bounding box center [73, 41] width 48 height 15
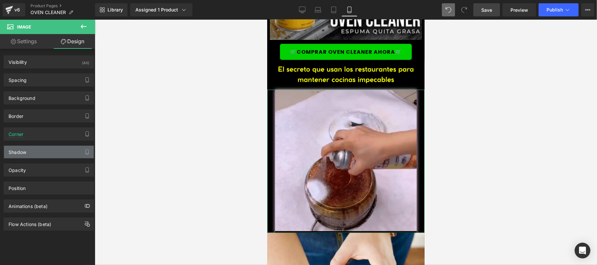
type input "#fcd8ef"
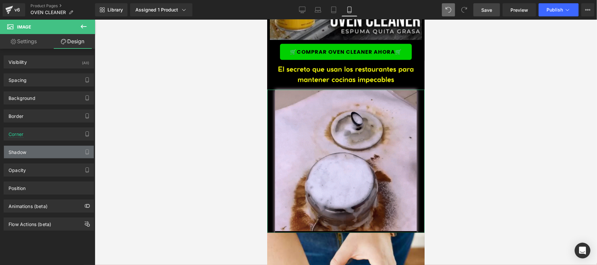
type input "100"
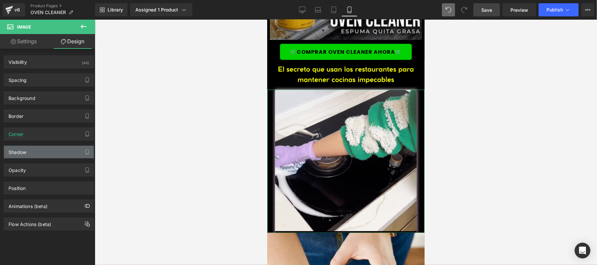
click at [36, 154] on div "Shadow" at bounding box center [49, 152] width 90 height 12
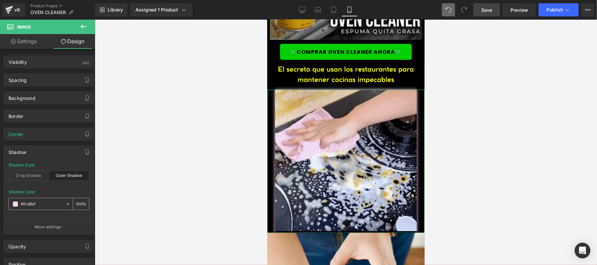
click at [25, 204] on input "#fcd8ef" at bounding box center [42, 204] width 42 height 7
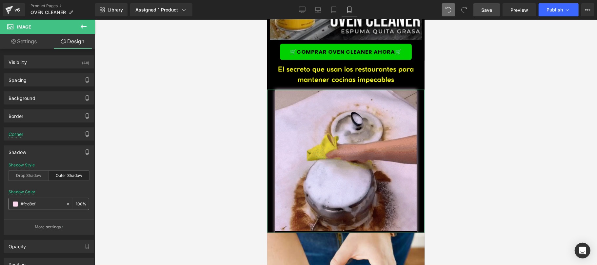
click at [25, 204] on input "#fcd8ef" at bounding box center [42, 204] width 42 height 7
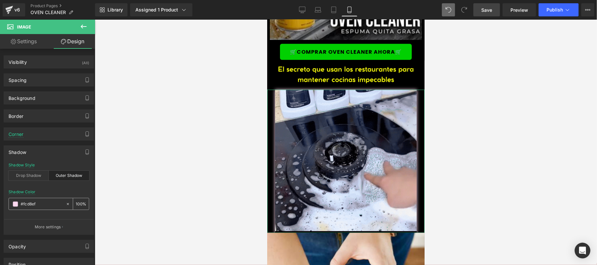
paste input "aff0e"
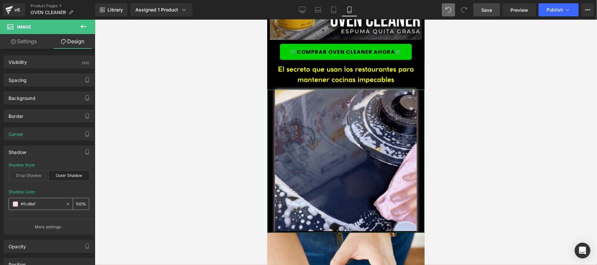
type input "#faff0e"
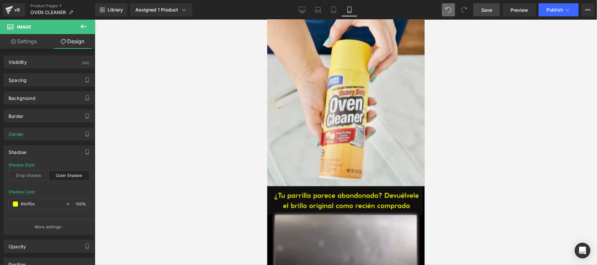
scroll to position [816, 0]
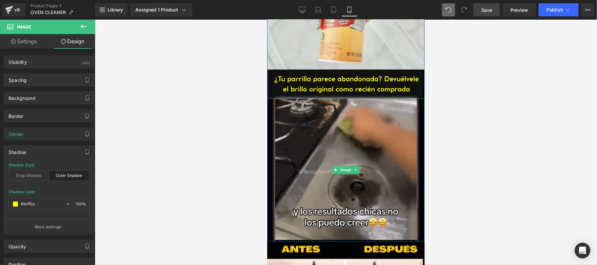
click at [270, 162] on div at bounding box center [345, 169] width 157 height 143
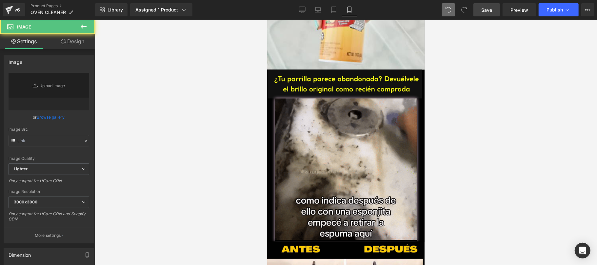
click at [72, 38] on link "Design" at bounding box center [73, 41] width 48 height 15
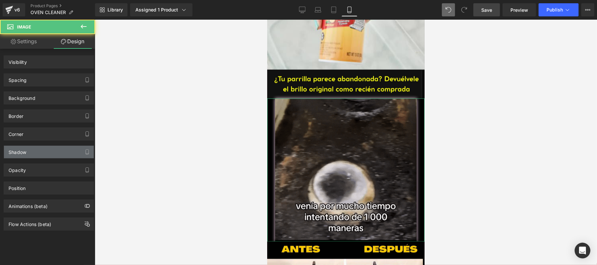
click at [40, 155] on div "Shadow" at bounding box center [49, 152] width 90 height 12
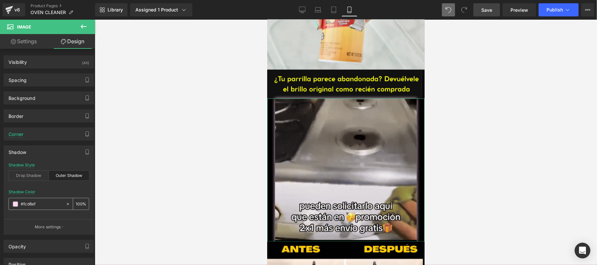
click at [35, 206] on input "#fcd8ef" at bounding box center [42, 204] width 42 height 7
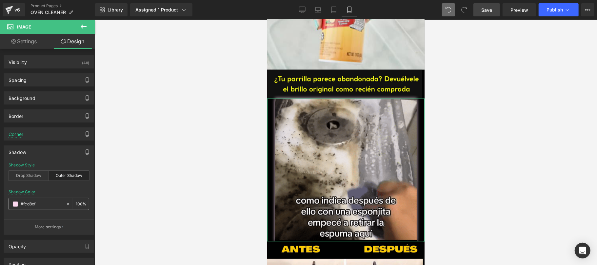
click at [35, 206] on input "#fcd8ef" at bounding box center [42, 204] width 42 height 7
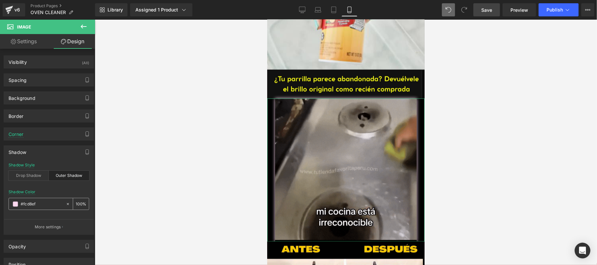
paste input "aff0e"
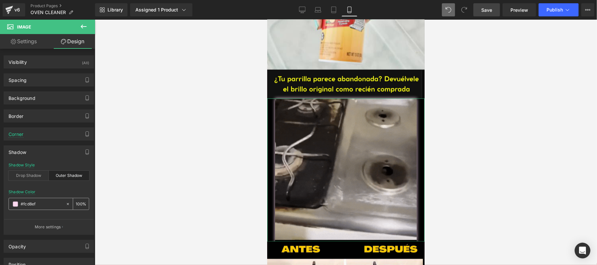
type input "#faff0e"
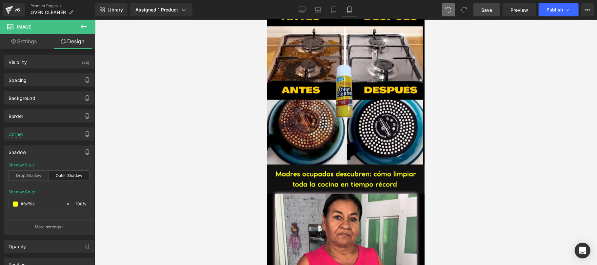
scroll to position [1166, 0]
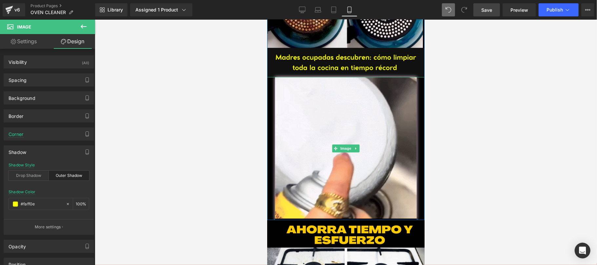
click at [270, 130] on div at bounding box center [345, 148] width 157 height 143
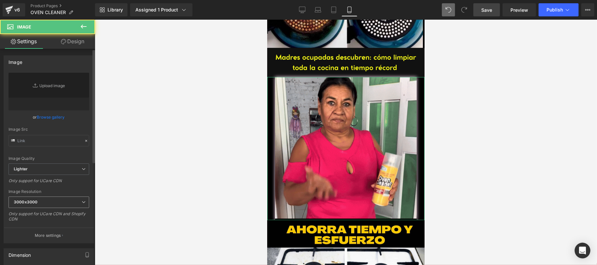
type input "https://media0.giphy.com/media/v1.Y2lkPTc5MGI3NjExZHIydm4wbXFwcDhwbzcydHVwbHJub…"
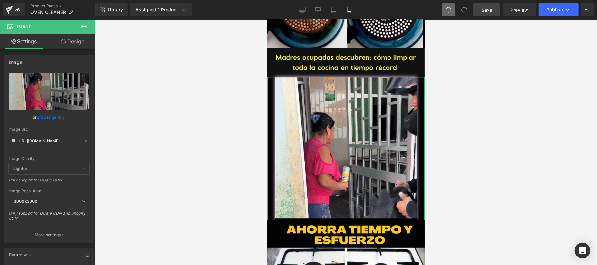
click at [83, 45] on link "Design" at bounding box center [73, 41] width 48 height 15
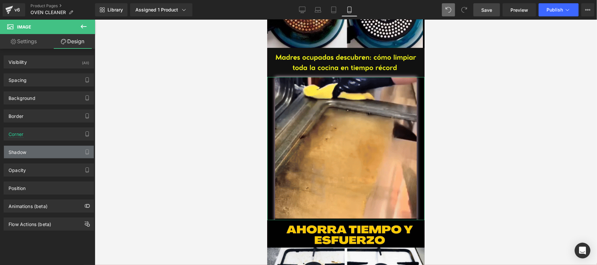
type input "#fcd8ef"
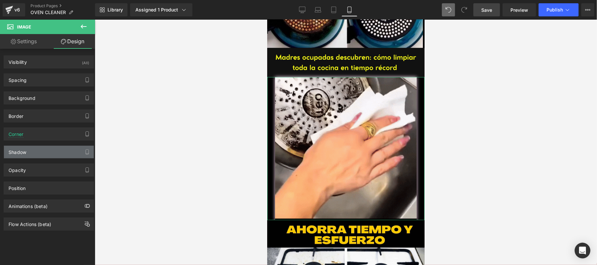
type input "100"
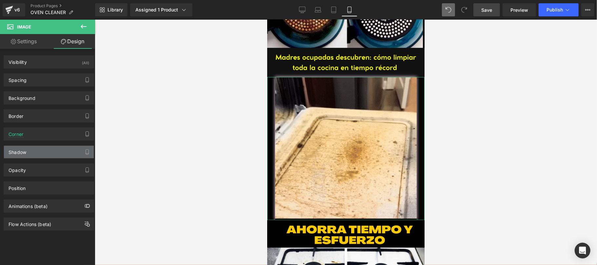
click at [40, 152] on div "Shadow" at bounding box center [49, 152] width 90 height 12
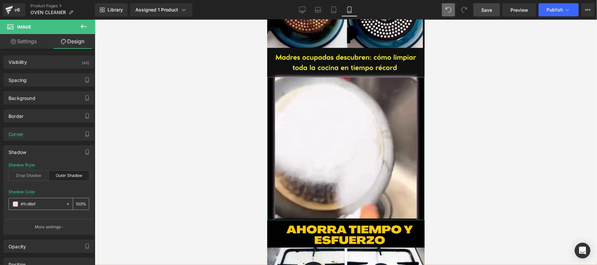
click at [44, 199] on div "#fcd8ef 100 %" at bounding box center [49, 204] width 81 height 12
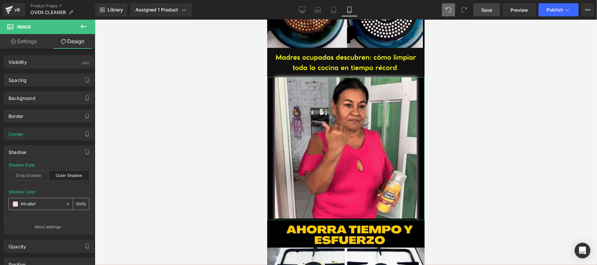
click at [42, 203] on input "#fcd8ef" at bounding box center [42, 204] width 42 height 7
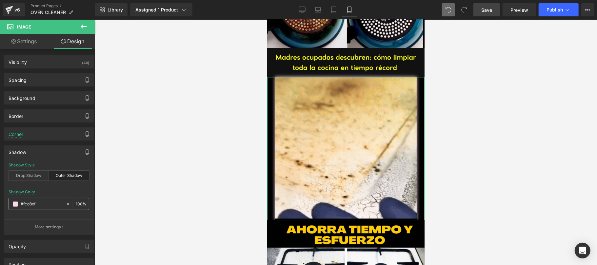
click at [42, 203] on input "#fcd8ef" at bounding box center [42, 204] width 42 height 7
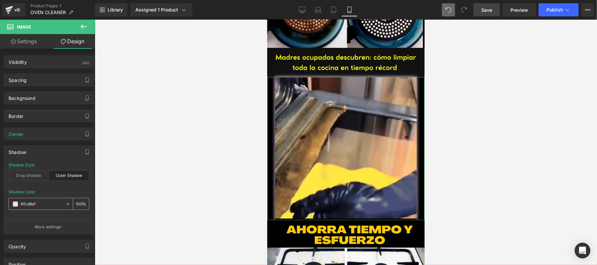
click at [42, 203] on input "#fcd8ef" at bounding box center [42, 204] width 42 height 7
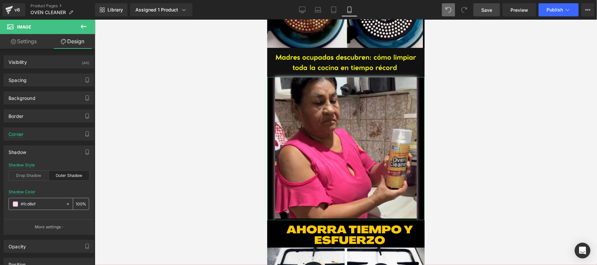
paste input "aff0e"
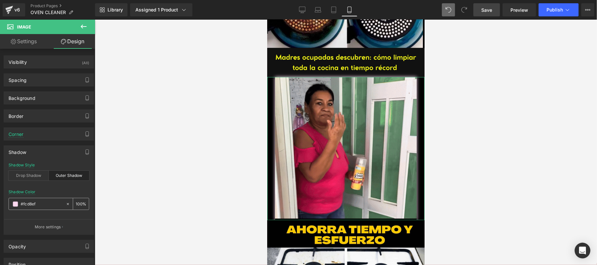
type input "#faff0e"
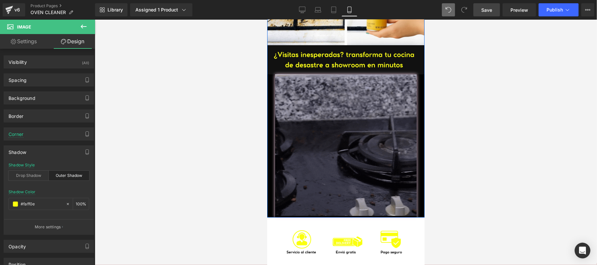
scroll to position [1516, 0]
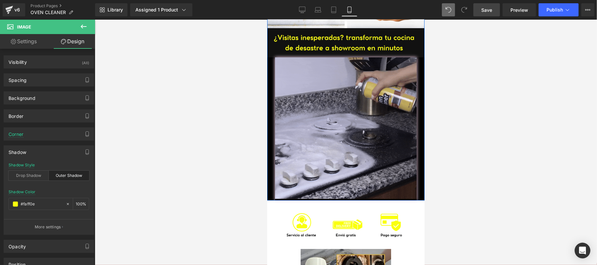
click at [269, 120] on div at bounding box center [345, 128] width 157 height 143
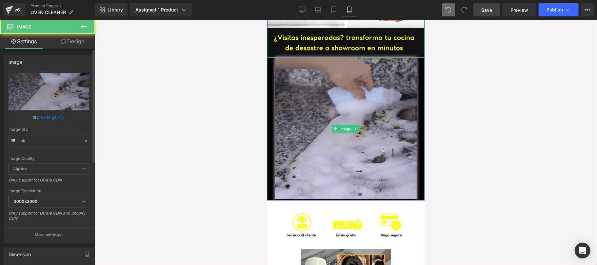
type input "https://media2.giphy.com/media/v1.Y2lkPTc5MGI3NjExZWUxemtoeHFjMGl1bHFjbTdwdXh4d…"
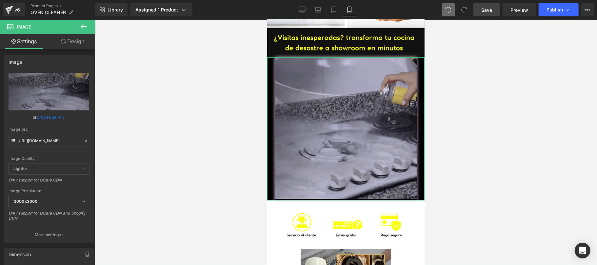
click at [83, 40] on link "Design" at bounding box center [73, 41] width 48 height 15
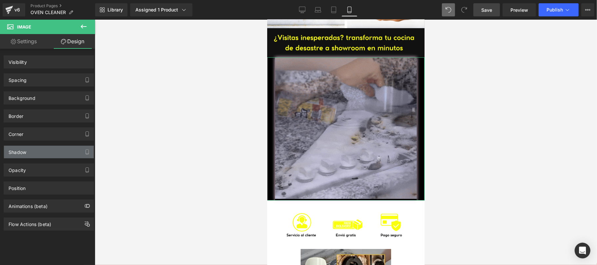
click at [36, 152] on div "Shadow" at bounding box center [49, 152] width 90 height 12
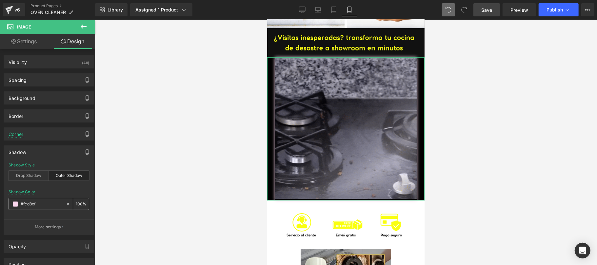
type input "#fcd8ef"
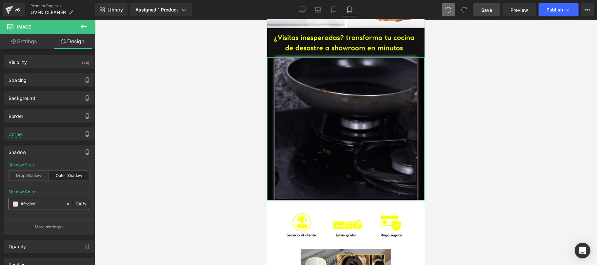
type input "100"
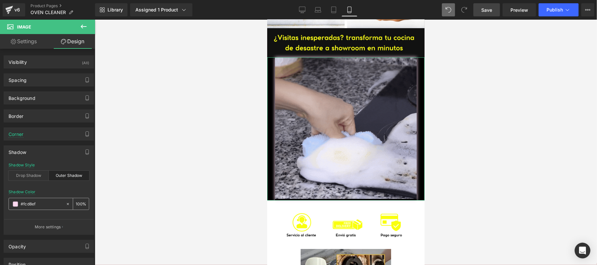
click at [36, 208] on input "#fcd8ef" at bounding box center [42, 204] width 42 height 7
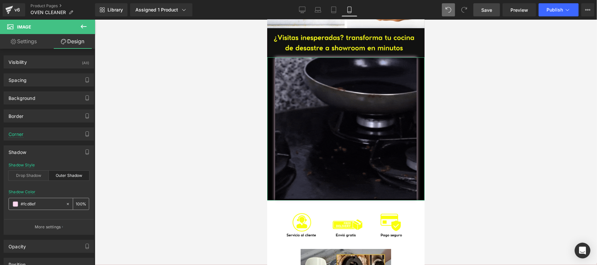
click at [36, 208] on input "#fcd8ef" at bounding box center [42, 204] width 42 height 7
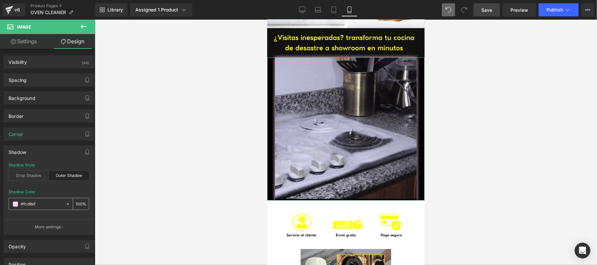
paste input "aff0e"
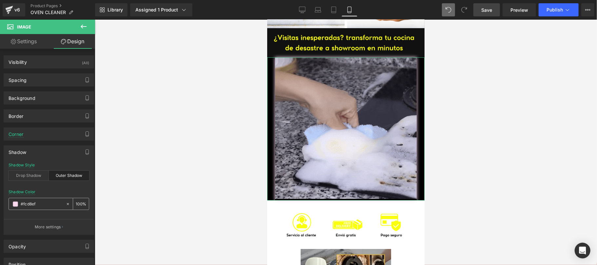
type input "#faff0e"
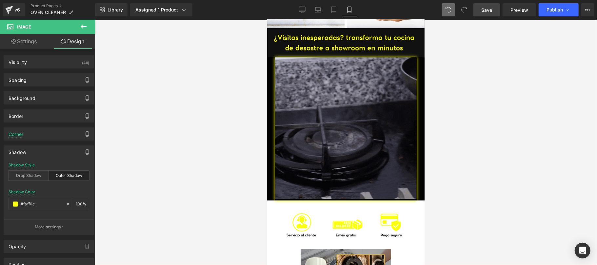
click at [135, 164] on div at bounding box center [346, 143] width 502 height 246
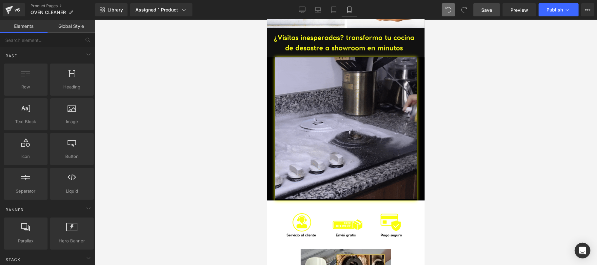
click at [479, 10] on link "Save" at bounding box center [487, 9] width 27 height 13
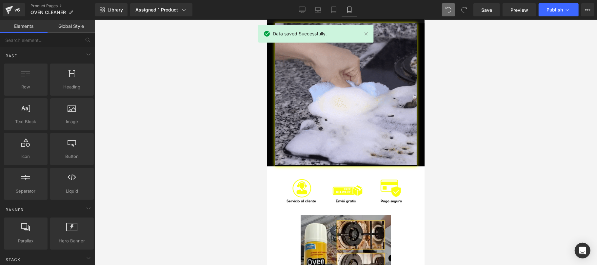
scroll to position [1558, 0]
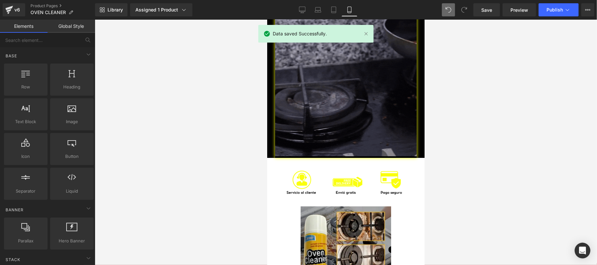
drag, startPoint x: 421, startPoint y: 191, endPoint x: 343, endPoint y: 131, distance: 98.1
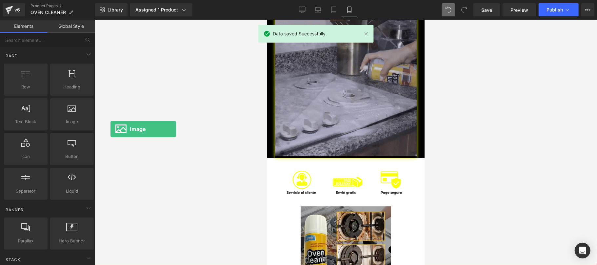
scroll to position [1588, 0]
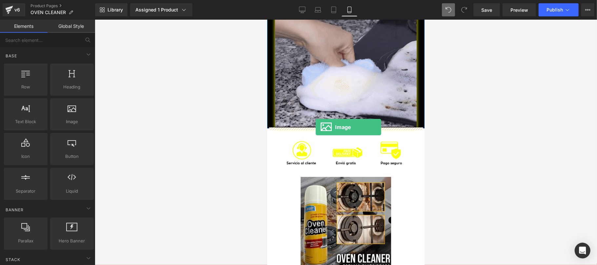
drag, startPoint x: 339, startPoint y: 136, endPoint x: 315, endPoint y: 127, distance: 25.5
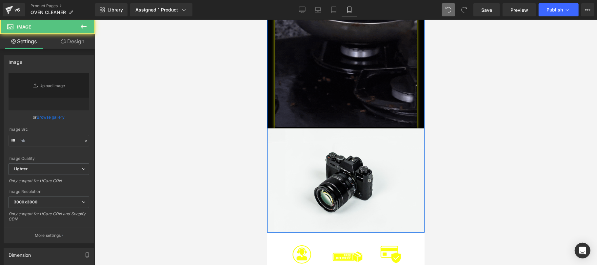
type input "//d1um8515vdn9kb.cloudfront.net/images/parallax.jpg"
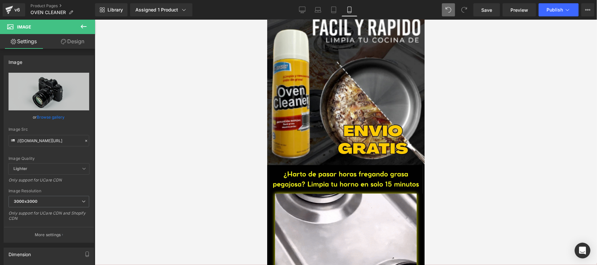
scroll to position [0, 0]
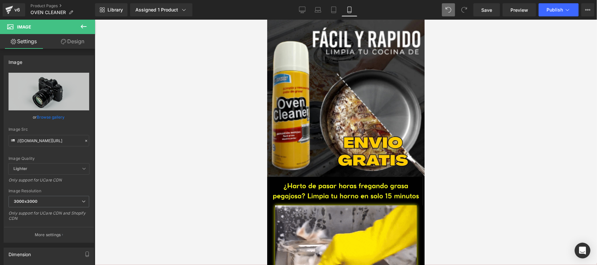
drag, startPoint x: 49, startPoint y: 119, endPoint x: 63, endPoint y: 86, distance: 36.1
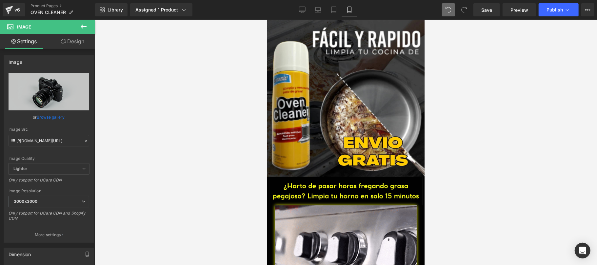
click at [49, 119] on link "Browse gallery" at bounding box center [51, 116] width 28 height 11
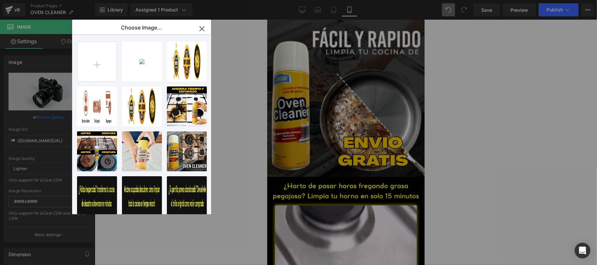
scroll to position [1632, 0]
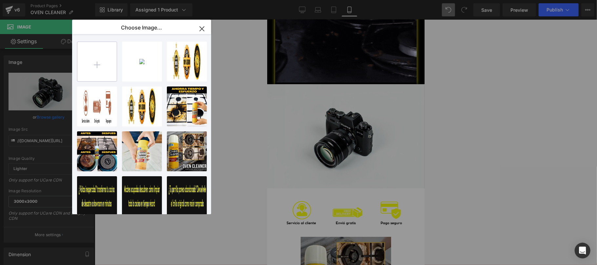
click at [97, 58] on input "file" at bounding box center [96, 61] width 39 height 39
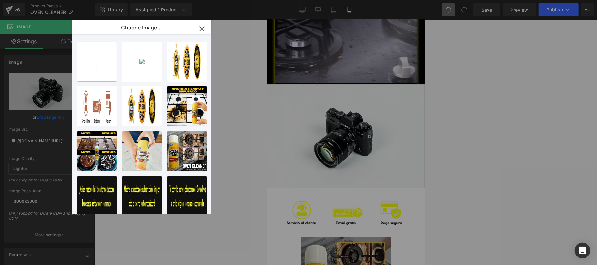
type input "C:\fakepath\OVEN CLEANER CREATIVO3.jpg"
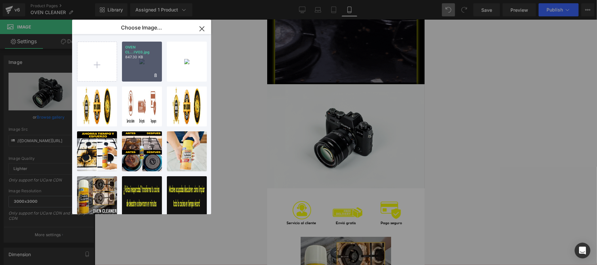
click at [140, 78] on div "OVEN CL...IVO3.jpg 847.30 KB" at bounding box center [142, 62] width 40 height 40
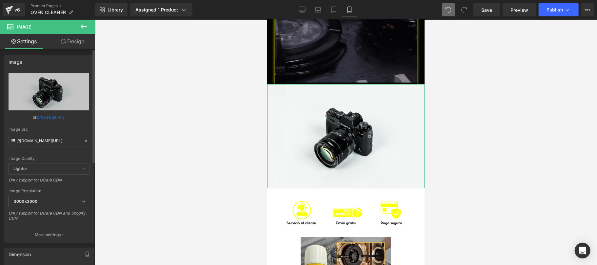
click at [51, 119] on link "Browse gallery" at bounding box center [51, 116] width 28 height 11
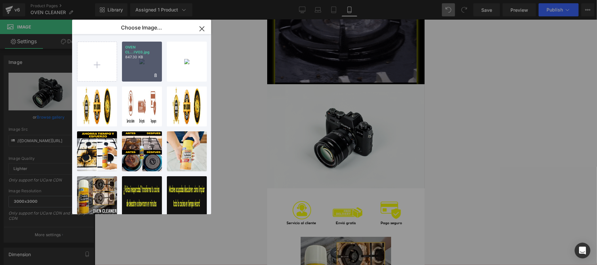
click at [128, 76] on div "OVEN CL...IVO3.jpg 847.30 KB" at bounding box center [142, 62] width 40 height 40
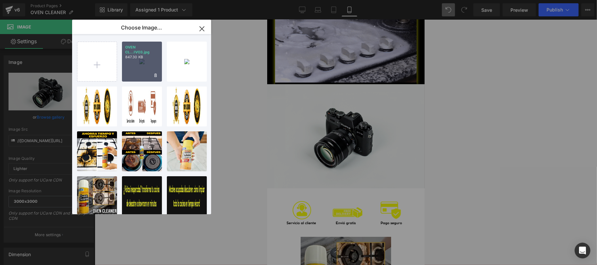
type input "https://ucarecdn.com/bb57dcdb-1f0a-4c9e-a821-6dc73ee6857d/-/format/auto/-/previ…"
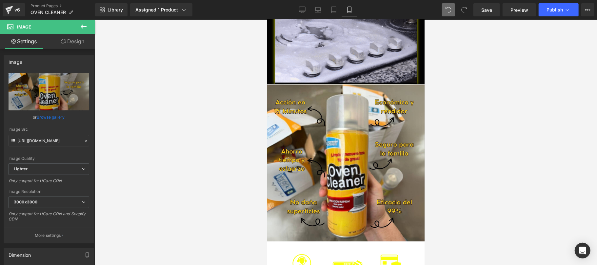
click at [496, 118] on div at bounding box center [346, 143] width 502 height 246
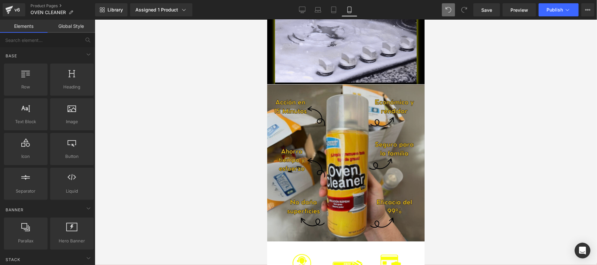
click at [334, 173] on img at bounding box center [345, 162] width 157 height 157
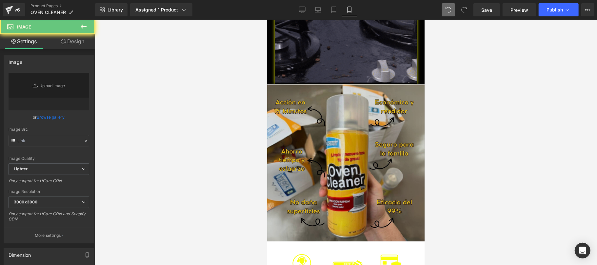
drag, startPoint x: 341, startPoint y: 172, endPoint x: 398, endPoint y: 141, distance: 64.9
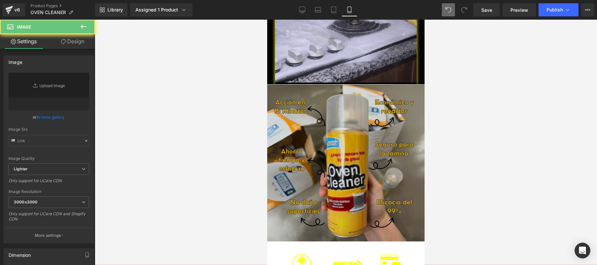
click at [341, 172] on img at bounding box center [345, 162] width 157 height 157
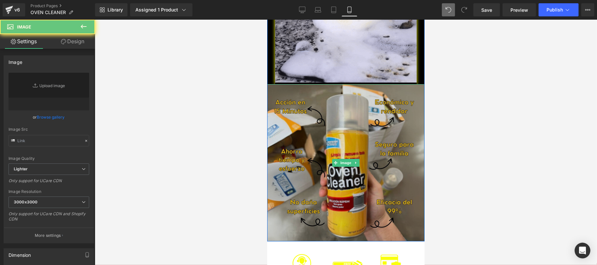
type input "https://ucarecdn.com/bb57dcdb-1f0a-4c9e-a821-6dc73ee6857d/-/format/auto/-/previ…"
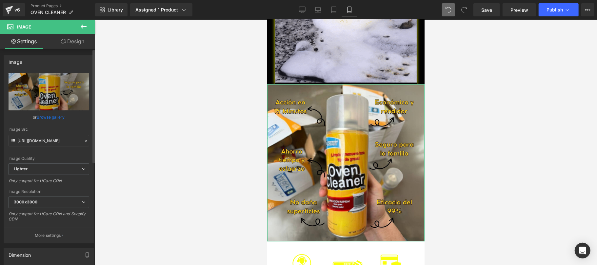
click at [49, 119] on link "Browse gallery" at bounding box center [51, 116] width 28 height 11
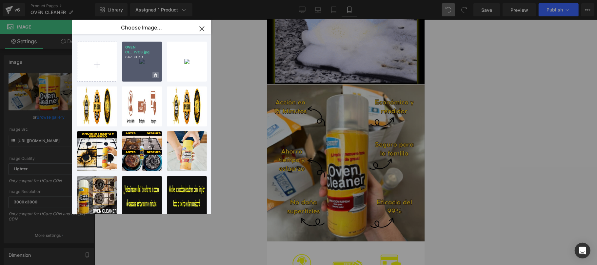
click at [155, 75] on icon at bounding box center [155, 75] width 2 height 4
click at [134, 75] on span "Yes" at bounding box center [133, 75] width 16 height 7
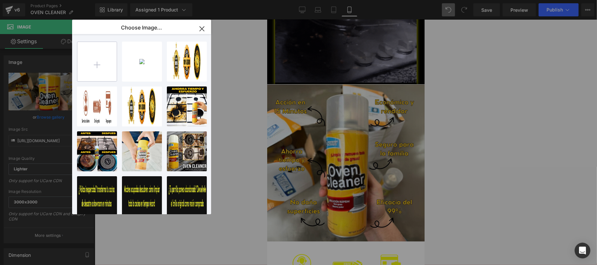
click at [99, 68] on input "file" at bounding box center [96, 61] width 39 height 39
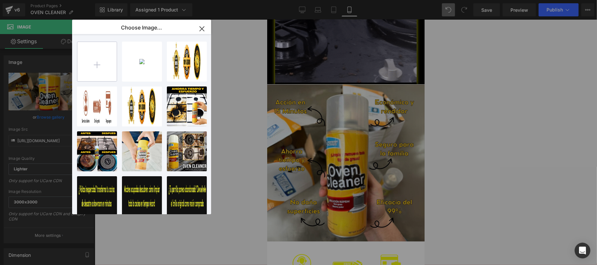
type input "C:\fakepath\OVEN CLEANER CREATIVO3.jpg"
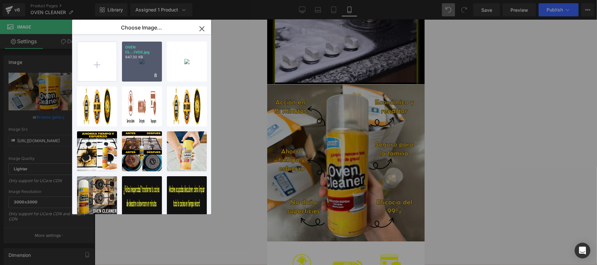
click at [144, 74] on div "OVEN CL...IVO3.jpg 847.30 KB" at bounding box center [142, 62] width 40 height 40
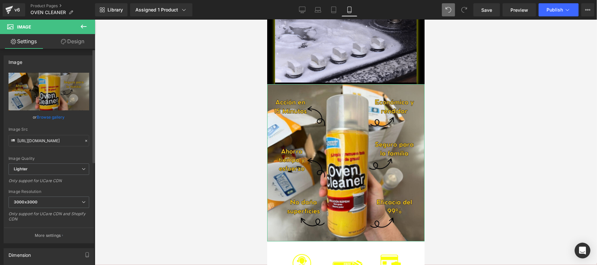
click at [45, 118] on link "Browse gallery" at bounding box center [51, 116] width 28 height 11
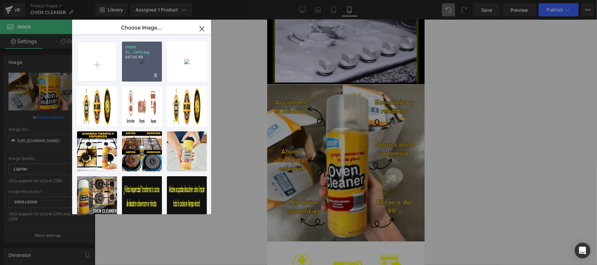
click at [131, 73] on div "OVEN CL...IVO3.jpg 847.30 KB" at bounding box center [142, 62] width 40 height 40
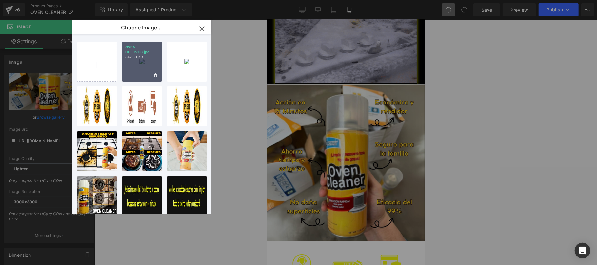
type input "https://ucarecdn.com/c077c6a7-733a-4c2e-a6ea-5f6c3c206d50/-/format/auto/-/previ…"
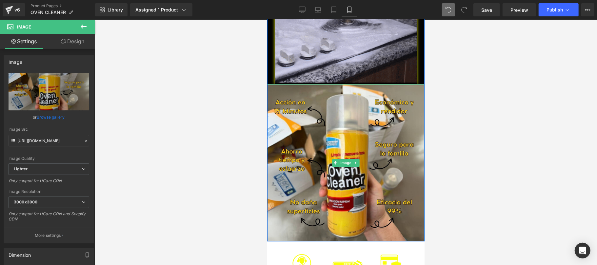
click at [494, 168] on div at bounding box center [346, 143] width 502 height 246
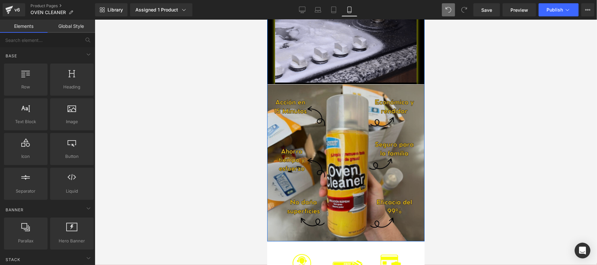
click at [382, 119] on img at bounding box center [345, 162] width 157 height 157
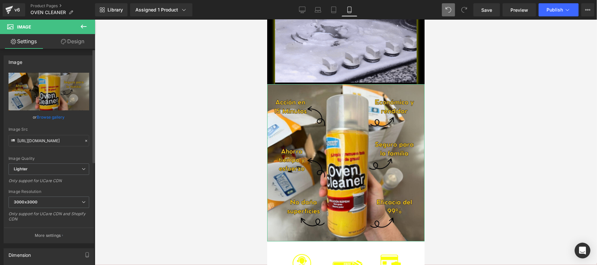
click at [41, 120] on link "Browse gallery" at bounding box center [51, 116] width 28 height 11
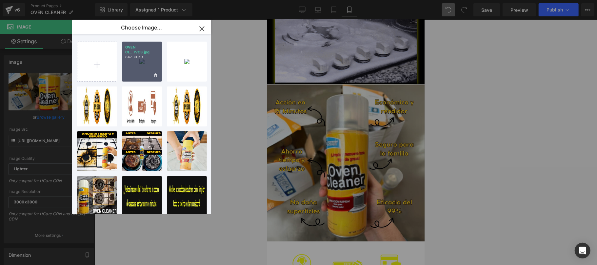
click at [129, 71] on div "OVEN CL...IVO3.jpg 847.30 KB" at bounding box center [142, 62] width 40 height 40
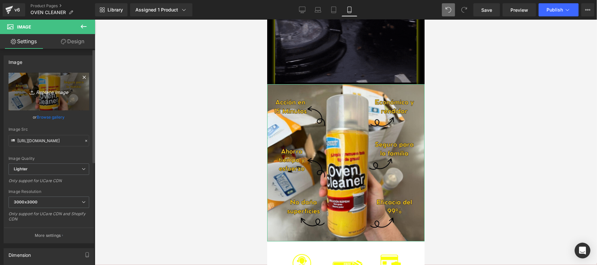
click at [52, 92] on icon "Replace Image" at bounding box center [49, 92] width 52 height 8
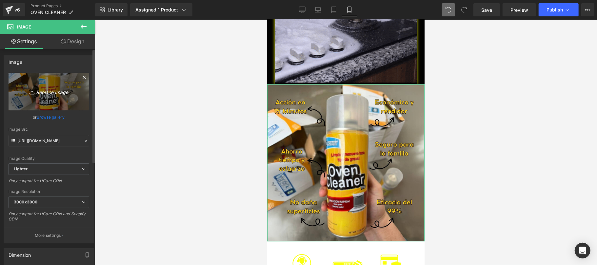
type input "C:\fakepath\OVEN CLEANER CREATIVO3.jpg"
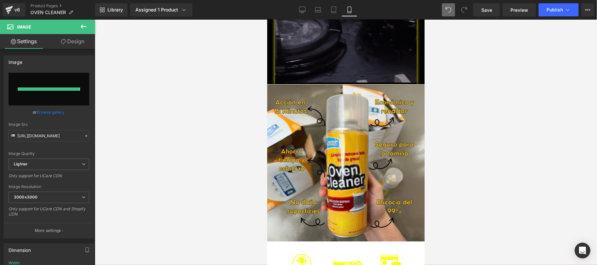
type input "https://ucarecdn.com/4e987d9a-34c8-456c-861e-ddc5827dc360/-/format/auto/-/previ…"
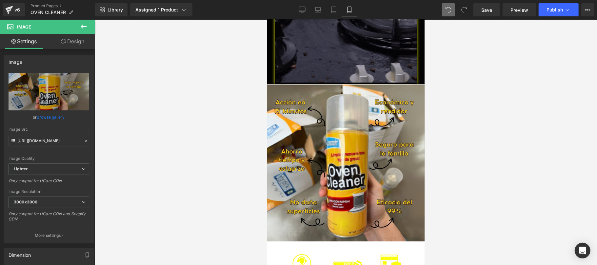
click at [507, 187] on div at bounding box center [346, 143] width 502 height 246
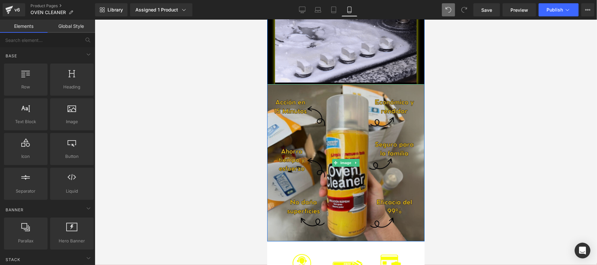
click at [355, 92] on img at bounding box center [345, 162] width 157 height 157
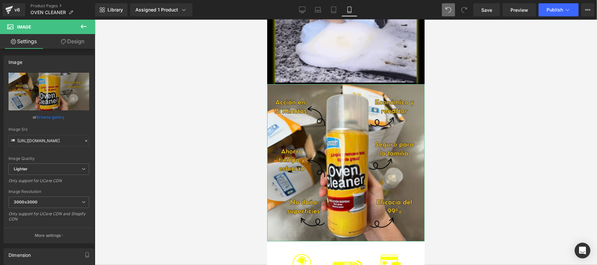
click at [79, 38] on link "Design" at bounding box center [73, 41] width 48 height 15
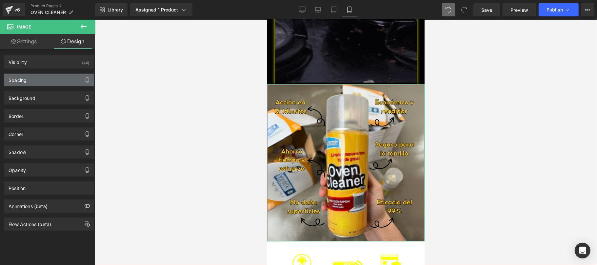
click at [51, 81] on div "Spacing" at bounding box center [49, 80] width 90 height 12
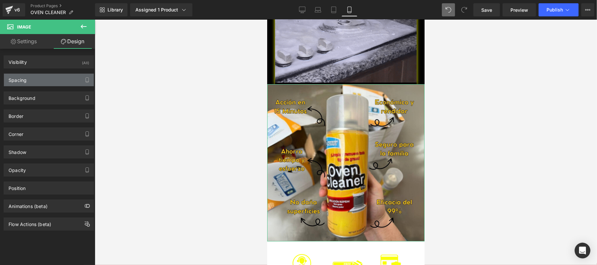
type input "0"
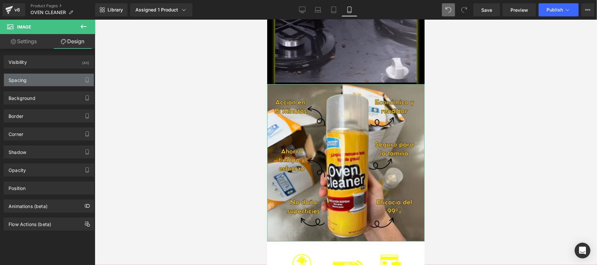
type input "0"
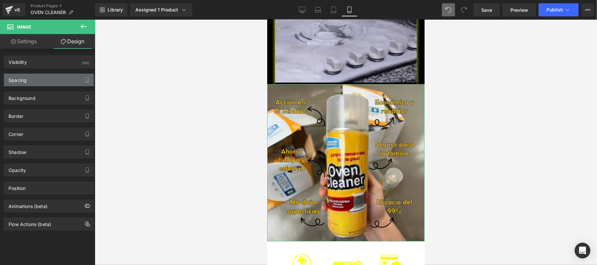
type input "0"
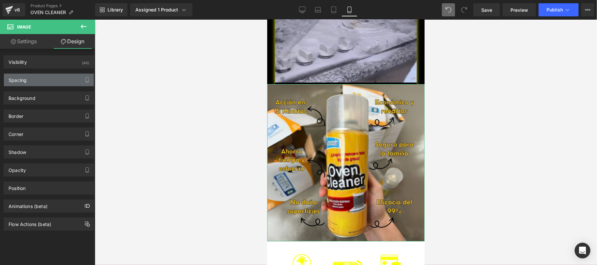
type input "0"
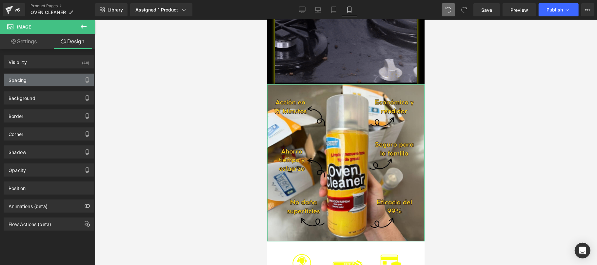
type input "0"
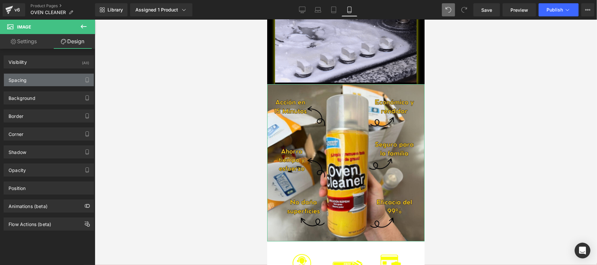
type input "0"
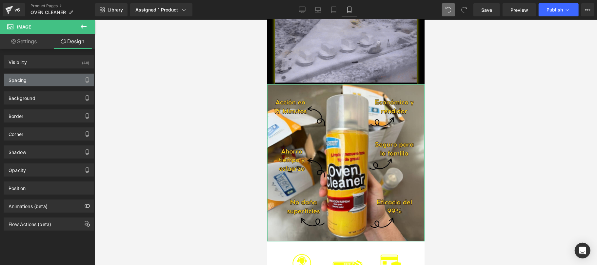
type input "0"
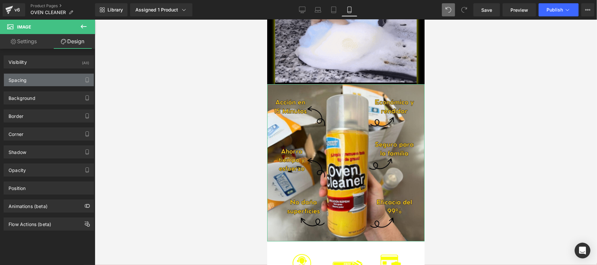
type input "0"
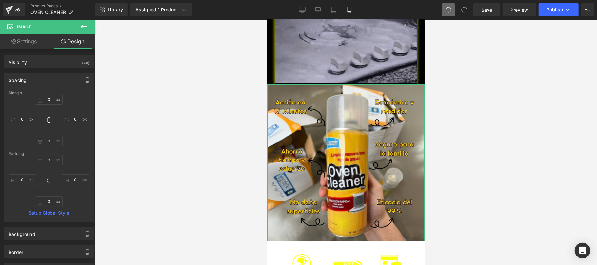
click at [47, 79] on div "Spacing" at bounding box center [49, 80] width 90 height 12
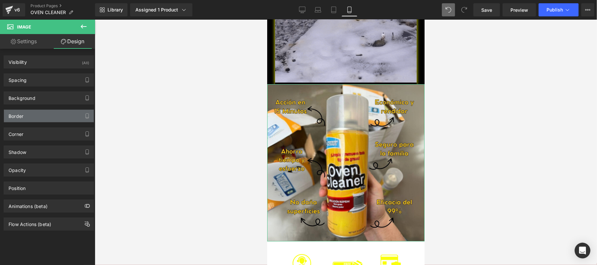
click at [43, 122] on div "Border" at bounding box center [49, 116] width 90 height 12
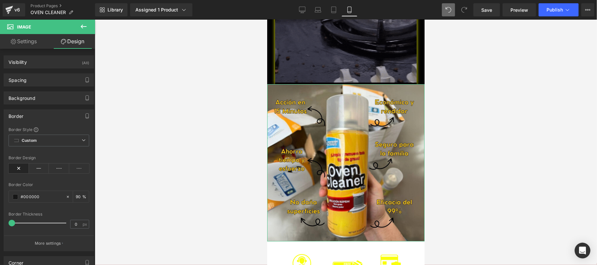
click at [57, 112] on div "Border" at bounding box center [49, 116] width 90 height 12
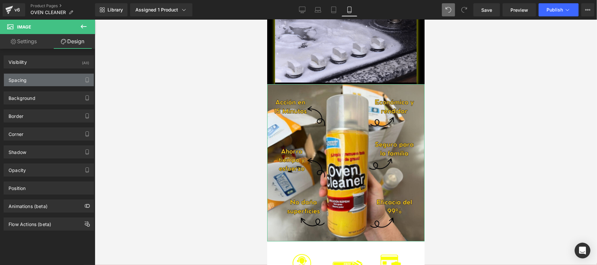
click at [52, 85] on div "Spacing" at bounding box center [49, 80] width 90 height 12
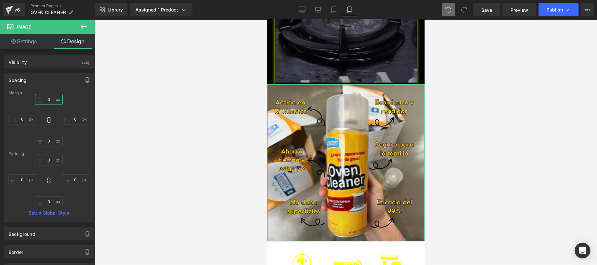
click at [51, 101] on input "0" at bounding box center [49, 99] width 28 height 11
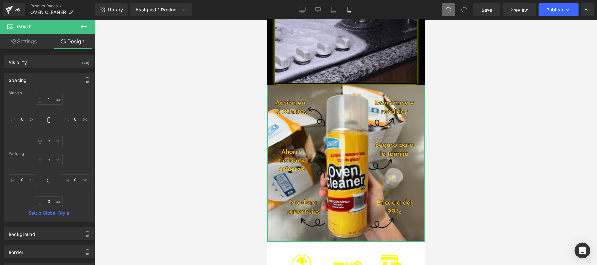
click at [93, 111] on div "Spacing Margin 1 1 0px 0 0px 0 0px 0 Padding 0px 0 0px 0 0px 0 0px 0 Setup Glob…" at bounding box center [49, 146] width 98 height 154
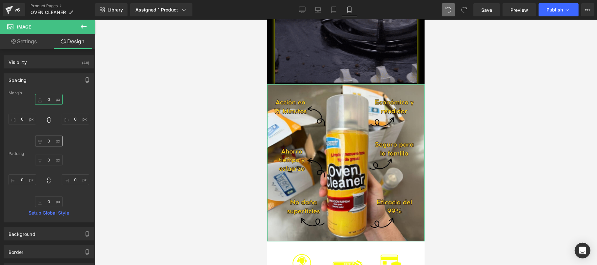
type input "0"
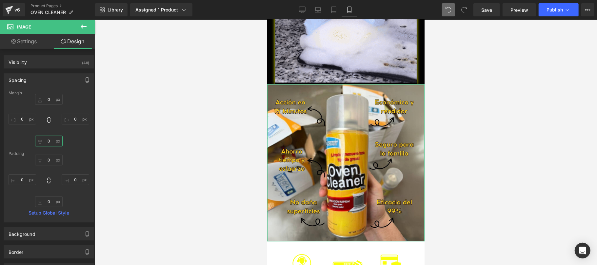
click at [51, 138] on input "0" at bounding box center [49, 141] width 28 height 11
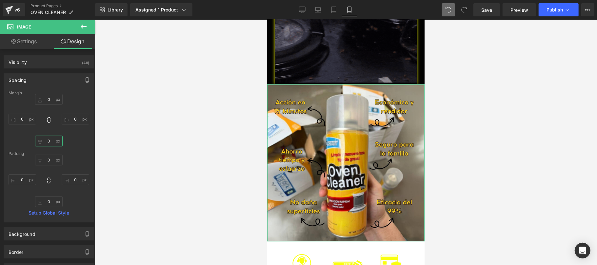
type input "1"
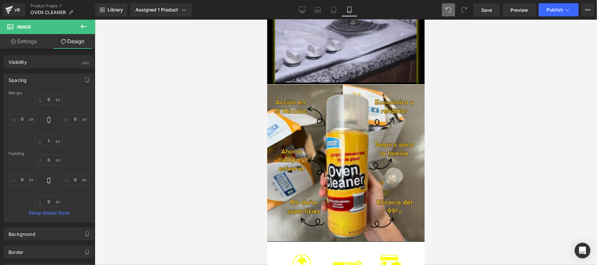
click at [169, 164] on div at bounding box center [346, 143] width 502 height 246
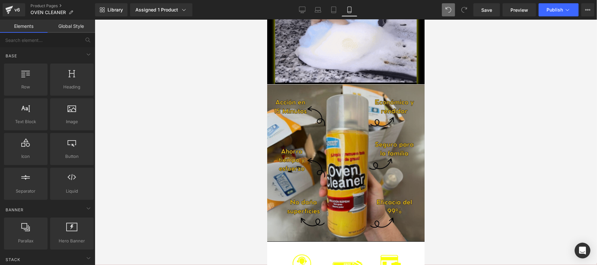
click at [313, 167] on img at bounding box center [345, 162] width 157 height 157
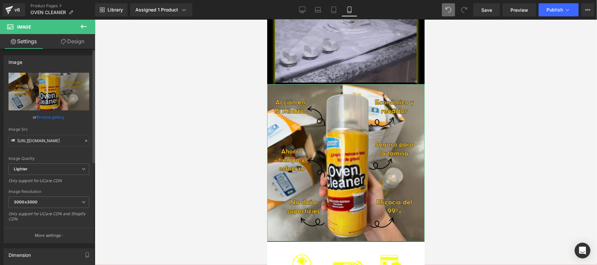
drag, startPoint x: 60, startPoint y: 116, endPoint x: 110, endPoint y: 88, distance: 57.7
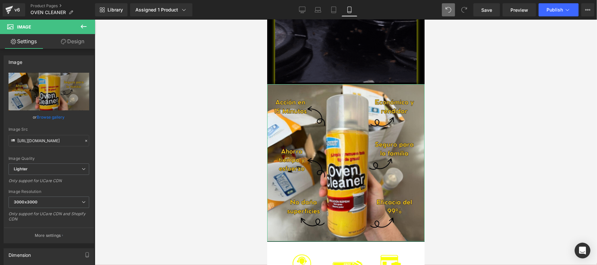
click at [60, 117] on link "Browse gallery" at bounding box center [51, 116] width 28 height 11
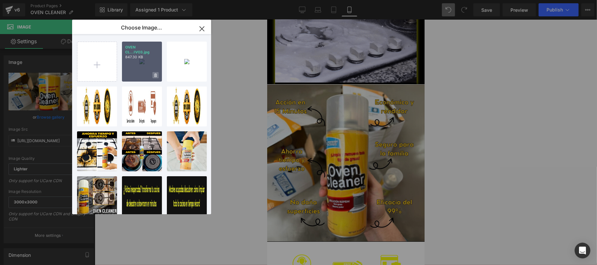
click at [152, 75] on span at bounding box center [155, 75] width 6 height 6
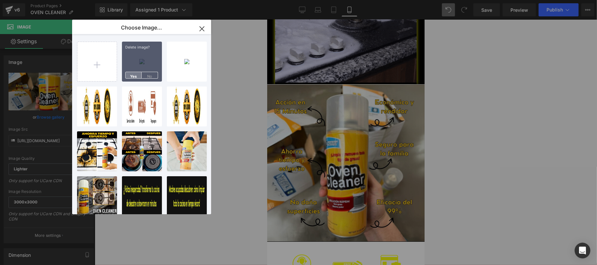
click at [137, 75] on span "Yes" at bounding box center [133, 75] width 16 height 7
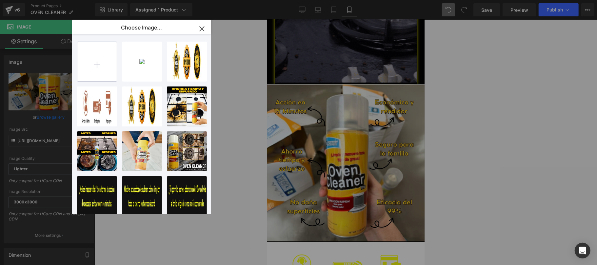
click at [96, 70] on input "file" at bounding box center [96, 61] width 39 height 39
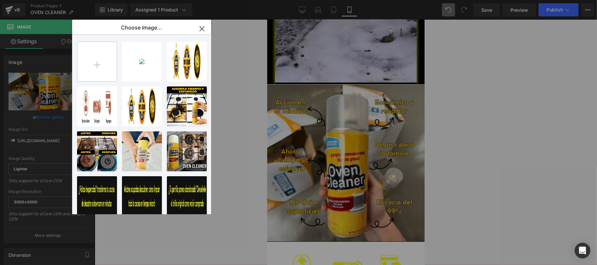
type input "C:\fakepath\OVEN CLEANER CREATIVO3.jpg"
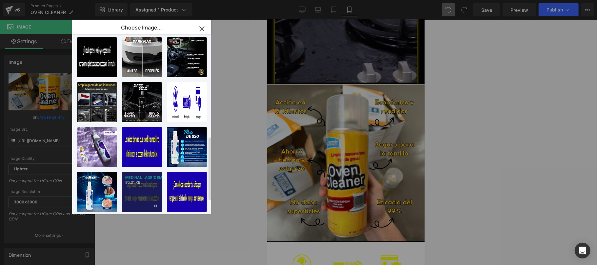
scroll to position [0, 0]
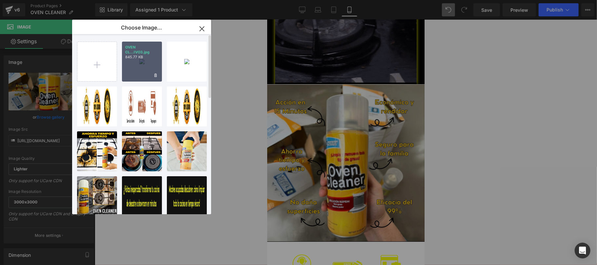
click at [144, 74] on div "OVEN CL...IVO3.jpg 845.77 KB" at bounding box center [142, 62] width 40 height 40
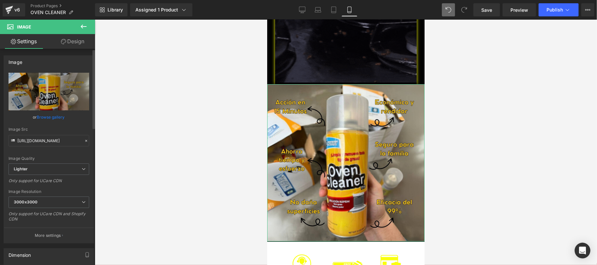
click at [48, 117] on link "Browse gallery" at bounding box center [51, 116] width 28 height 11
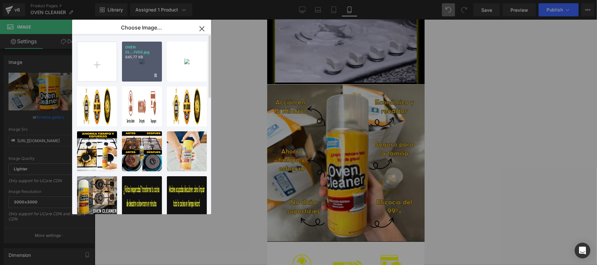
click at [134, 70] on div "OVEN CL...IVO3.jpg 845.77 KB" at bounding box center [142, 62] width 40 height 40
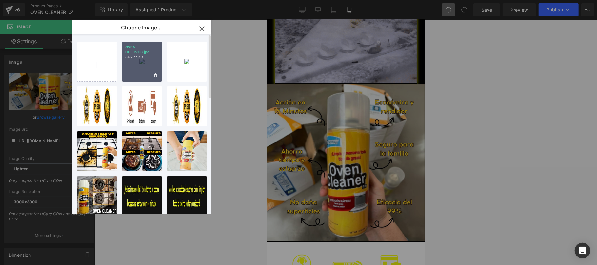
type input "https://ucarecdn.com/3e9e9eec-e2fc-4151-96c6-39b5523063c2/-/format/auto/-/previ…"
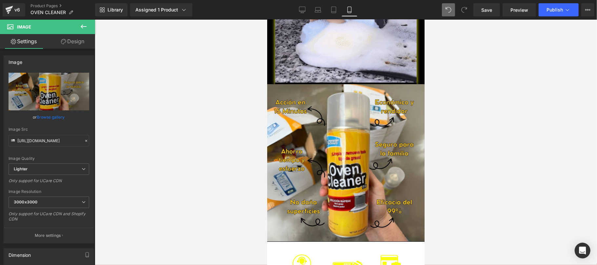
click at [170, 120] on div at bounding box center [346, 143] width 502 height 246
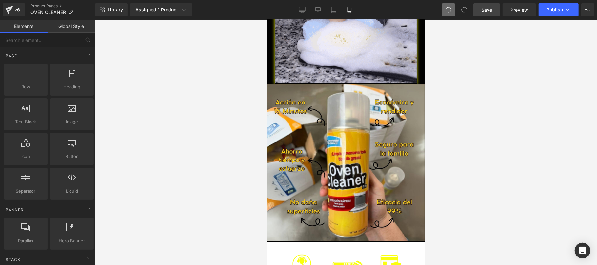
click at [483, 11] on span "Save" at bounding box center [486, 10] width 11 height 7
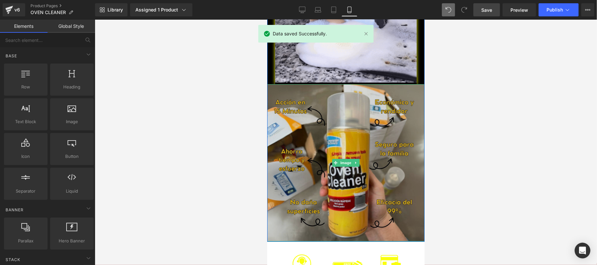
click at [327, 135] on img at bounding box center [345, 162] width 157 height 157
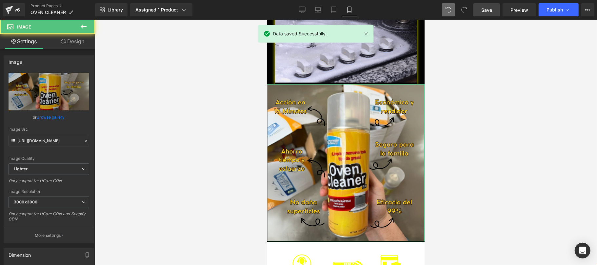
click at [91, 43] on link "Design" at bounding box center [73, 41] width 48 height 15
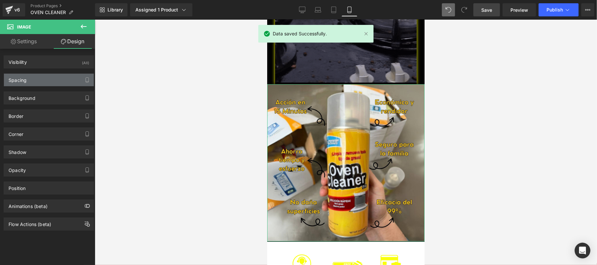
type input "0"
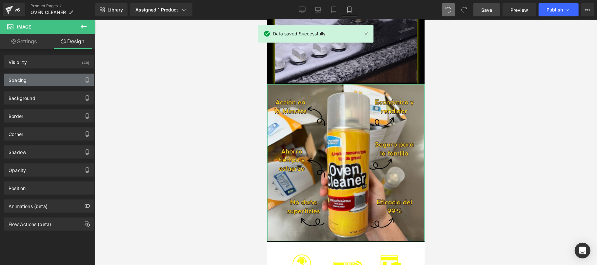
type input "0"
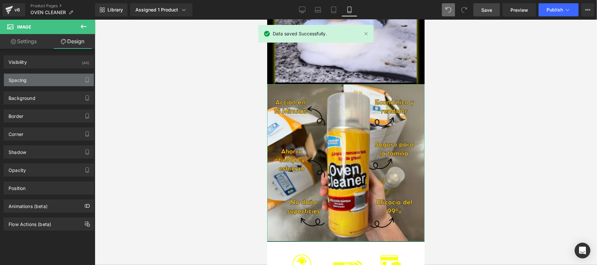
type input "1"
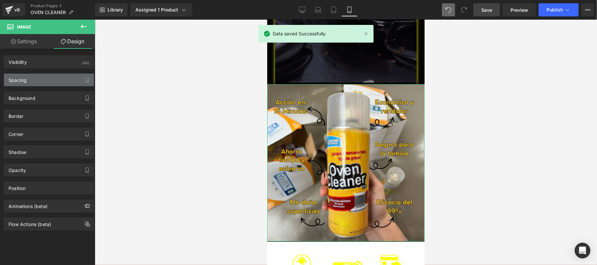
type input "0"
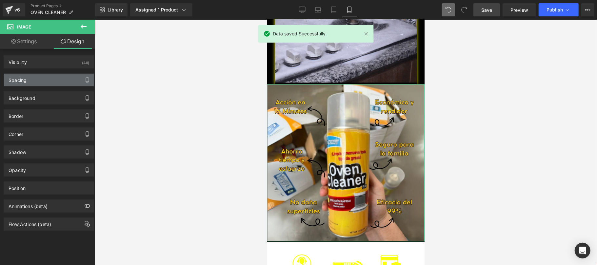
type input "0"
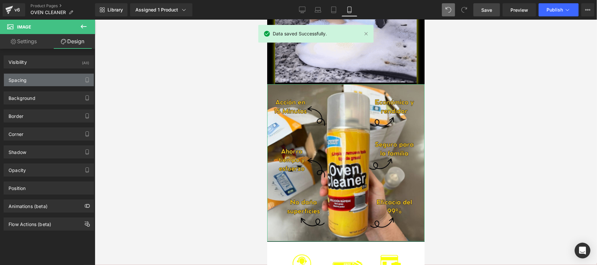
type input "0"
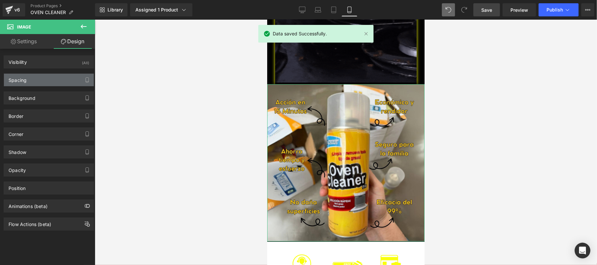
type input "0"
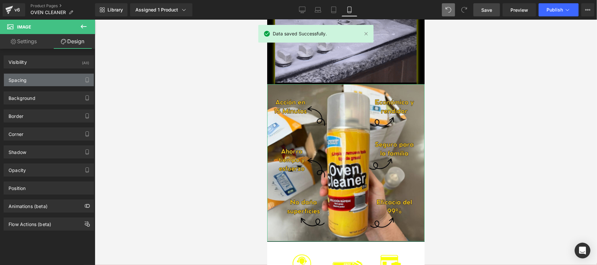
type input "0"
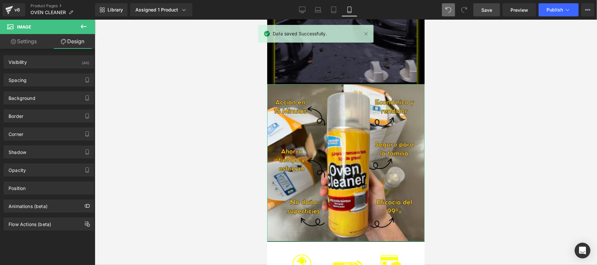
drag, startPoint x: 49, startPoint y: 81, endPoint x: 51, endPoint y: 93, distance: 12.3
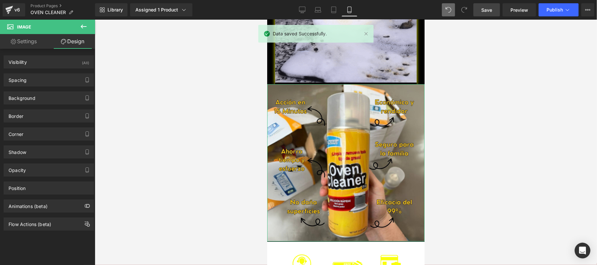
click at [49, 81] on div "Spacing" at bounding box center [49, 80] width 90 height 12
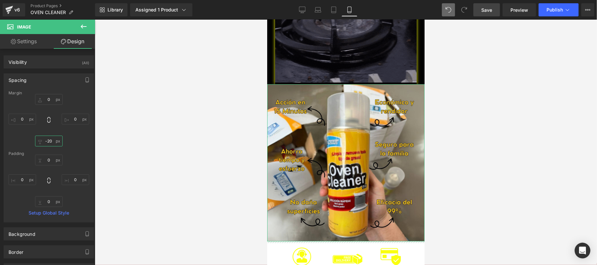
click at [51, 141] on input "-20" at bounding box center [49, 141] width 28 height 11
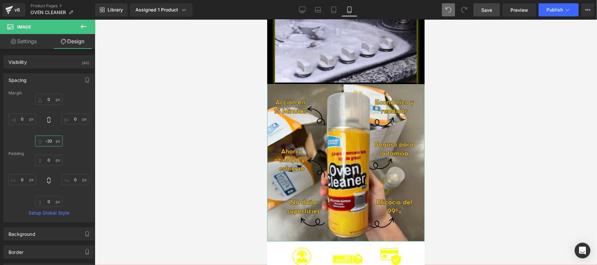
click at [51, 141] on input "-20" at bounding box center [49, 141] width 28 height 11
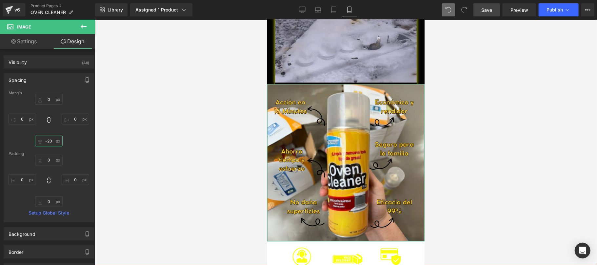
click at [51, 141] on input "-20" at bounding box center [49, 141] width 28 height 11
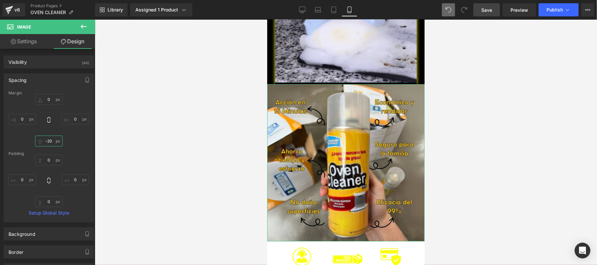
click at [51, 141] on input "-20" at bounding box center [49, 141] width 28 height 11
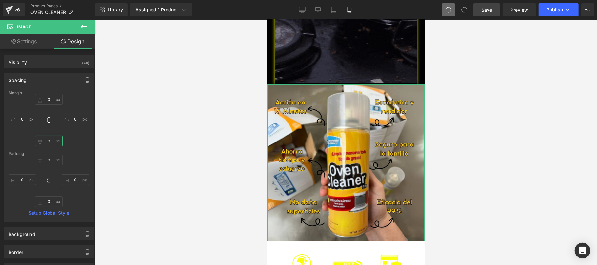
type input "0"
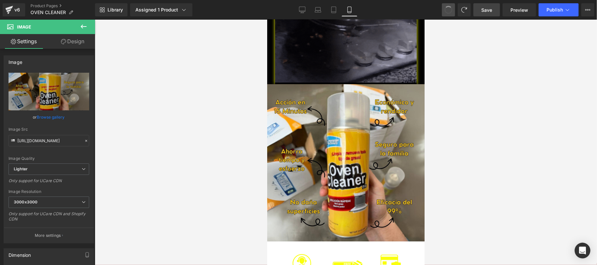
click at [147, 179] on div at bounding box center [346, 143] width 502 height 246
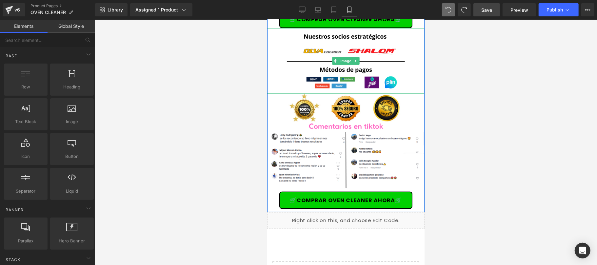
scroll to position [2099, 0]
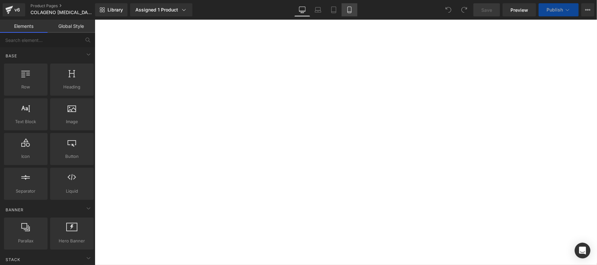
click at [351, 8] on icon at bounding box center [349, 10] width 7 height 7
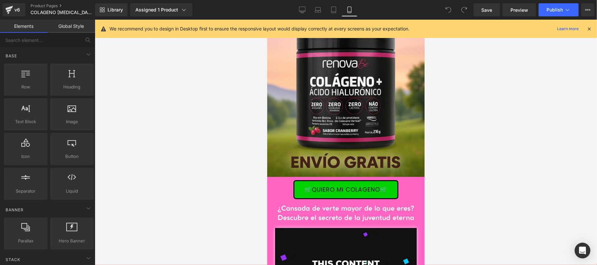
click at [592, 30] on icon at bounding box center [589, 29] width 6 height 6
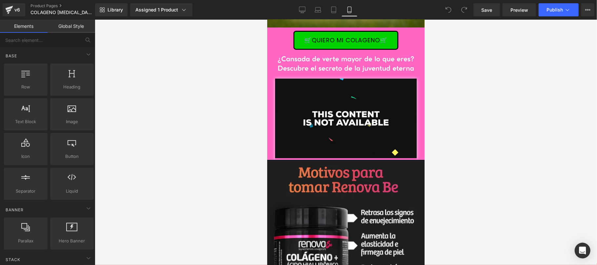
scroll to position [117, 0]
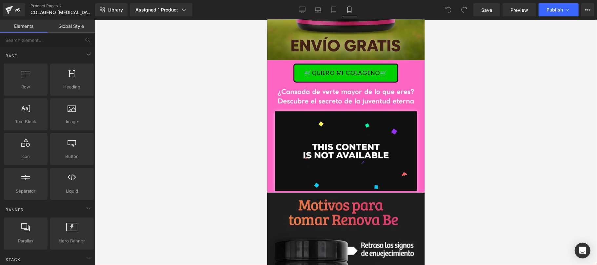
click at [306, 74] on span "🛒QUIERO MI COLAGENO🛒" at bounding box center [345, 72] width 83 height 7
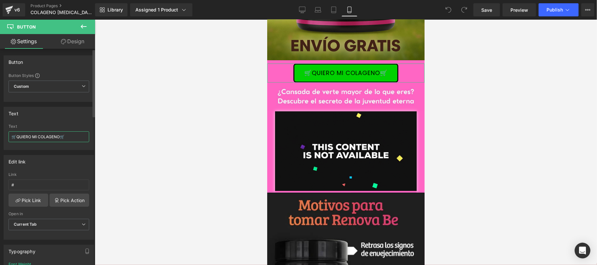
drag, startPoint x: 63, startPoint y: 138, endPoint x: 74, endPoint y: 138, distance: 10.8
click at [74, 138] on input "🛒QUIERO MI COLAGENO🛒" at bounding box center [49, 137] width 81 height 11
